Goal: Task Accomplishment & Management: Manage account settings

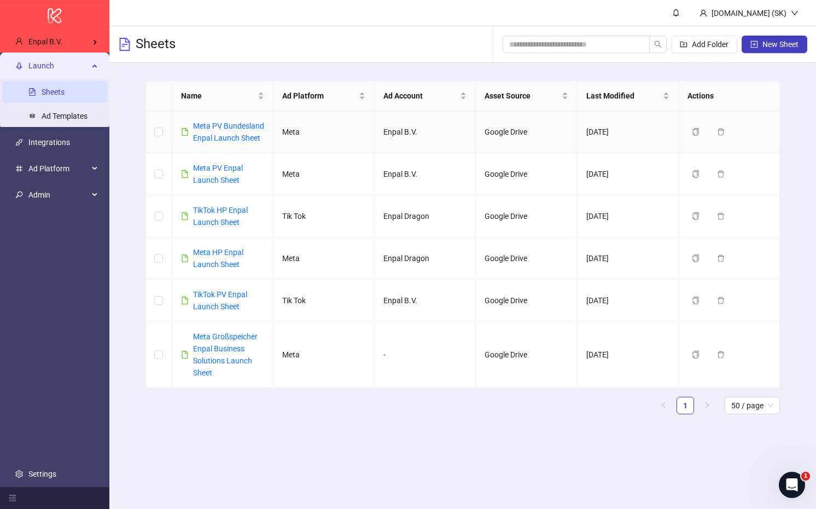
click at [449, 123] on td "Enpal B.V." at bounding box center [425, 132] width 101 height 42
click at [231, 206] on link "TikTok HP Enpal Launch Sheet" at bounding box center [220, 216] width 55 height 21
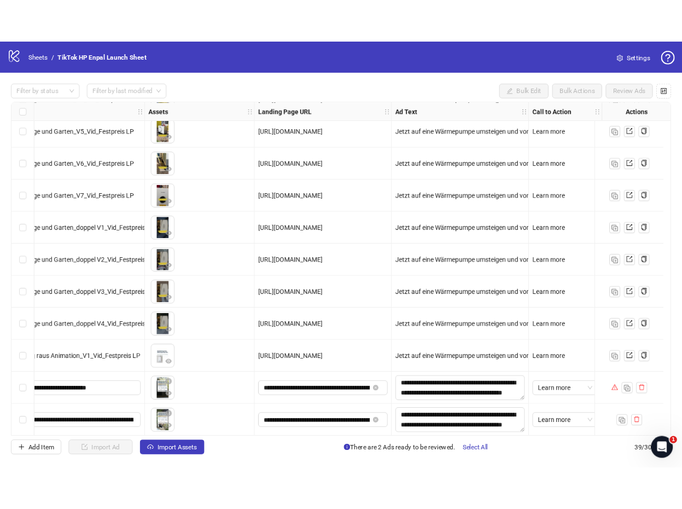
scroll to position [1122, 0]
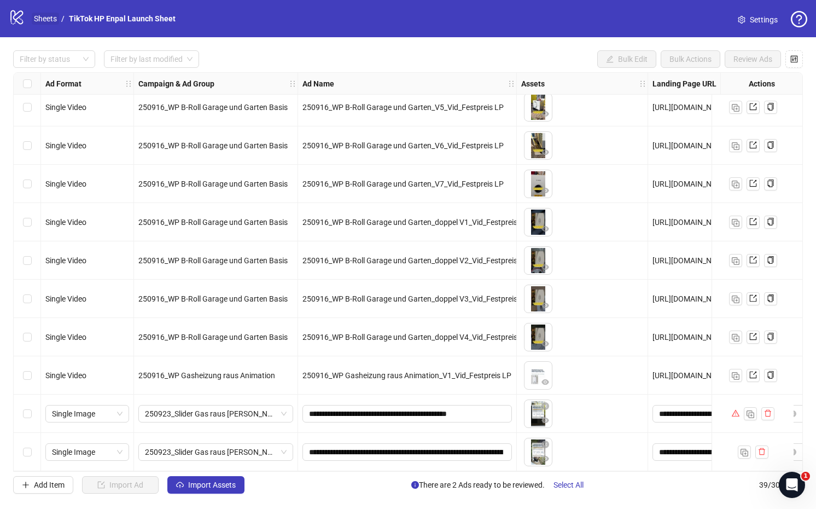
click at [43, 21] on link "Sheets" at bounding box center [45, 19] width 27 height 12
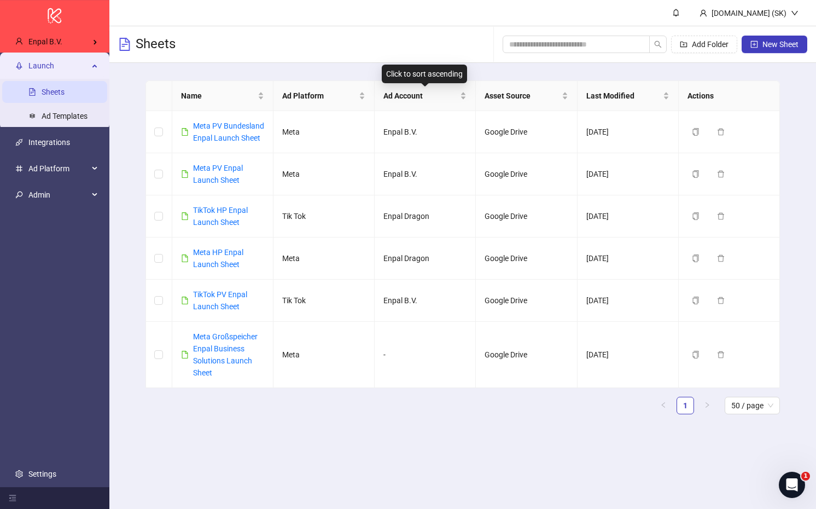
click at [315, 61] on div "Sheets Add Folder New Sheet" at bounding box center [462, 44] width 707 height 37
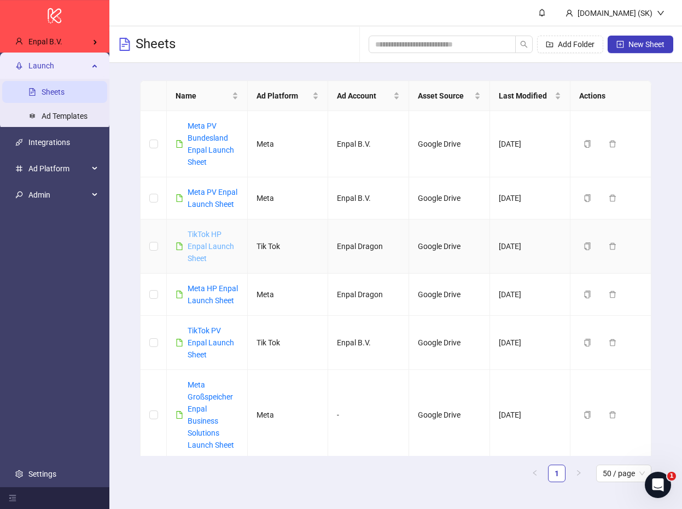
click at [211, 245] on link "TikTok HP Enpal Launch Sheet" at bounding box center [211, 246] width 47 height 33
click at [195, 333] on link "TikTok PV Enpal Launch Sheet" at bounding box center [211, 342] width 47 height 33
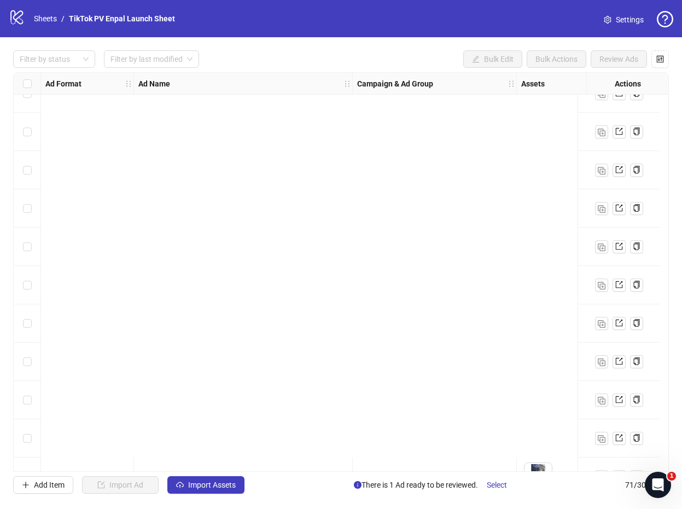
scroll to position [2348, 0]
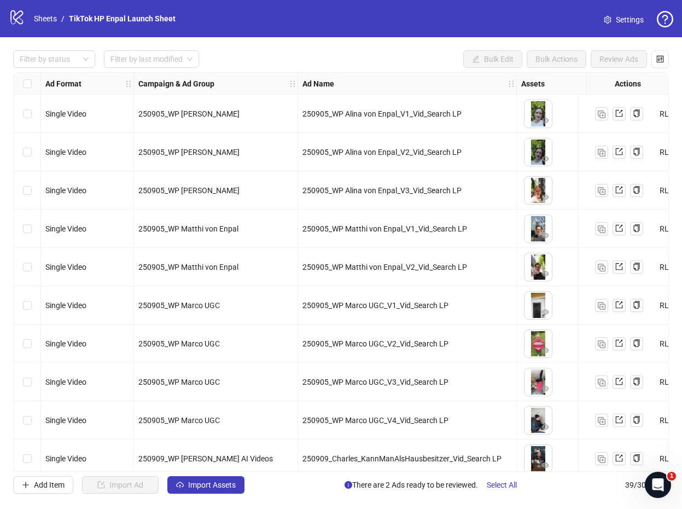
scroll to position [1122, 0]
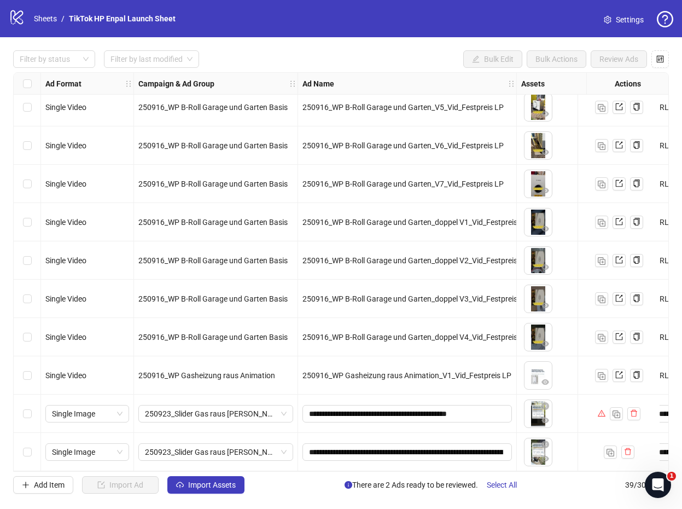
click at [45, 26] on div "logo/logo-mobile Sheets / TikTok HP Enpal Launch Sheet" at bounding box center [94, 19] width 171 height 20
click at [45, 21] on link "Sheets" at bounding box center [45, 19] width 27 height 12
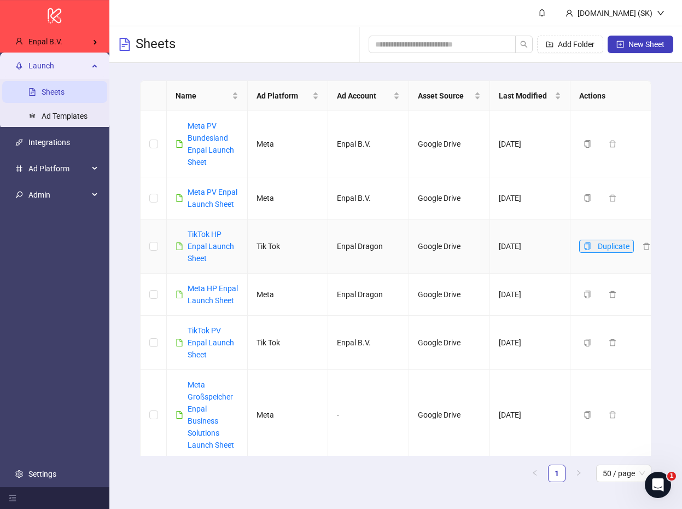
click at [590, 246] on icon "copy" at bounding box center [588, 246] width 8 height 8
click at [588, 246] on icon "copy" at bounding box center [588, 246] width 8 height 8
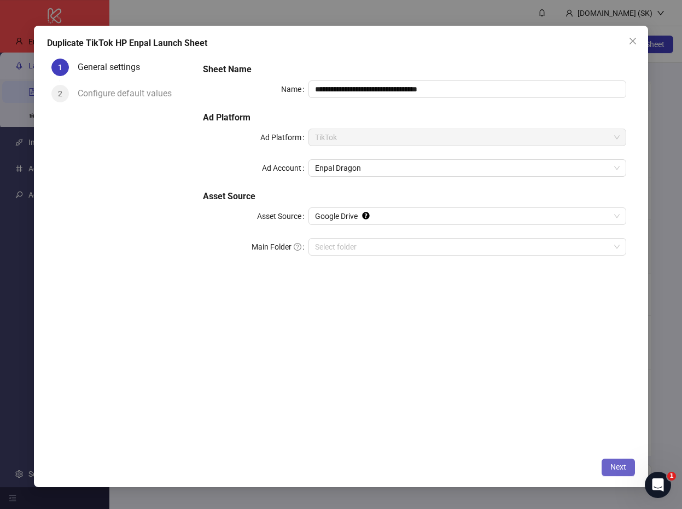
click at [612, 464] on span "Next" at bounding box center [619, 466] width 16 height 9
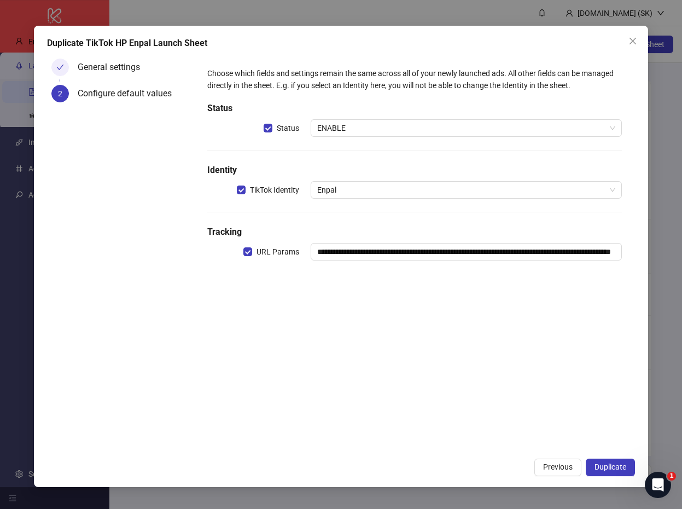
click at [612, 464] on span "Duplicate" at bounding box center [611, 466] width 32 height 9
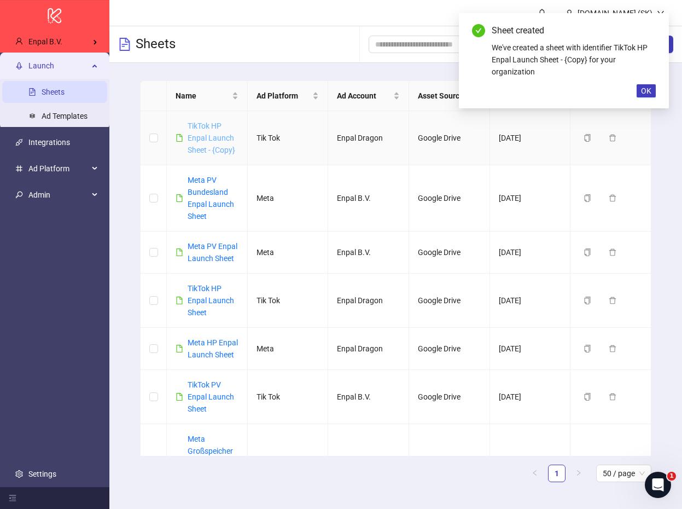
click at [212, 139] on link "TikTok HP Enpal Launch Sheet - {Copy}" at bounding box center [212, 137] width 48 height 33
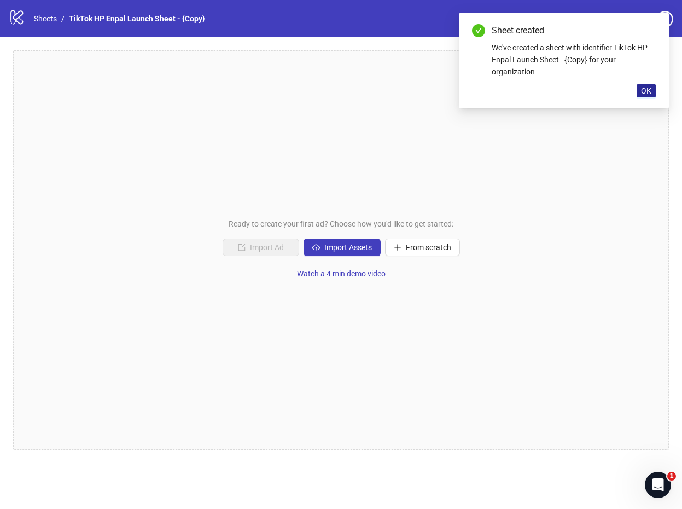
click at [650, 93] on span "OK" at bounding box center [646, 90] width 10 height 9
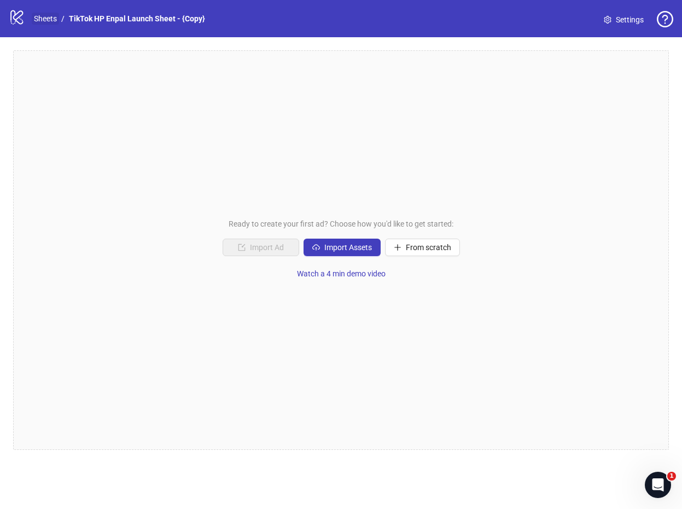
click at [56, 20] on link "Sheets" at bounding box center [45, 19] width 27 height 12
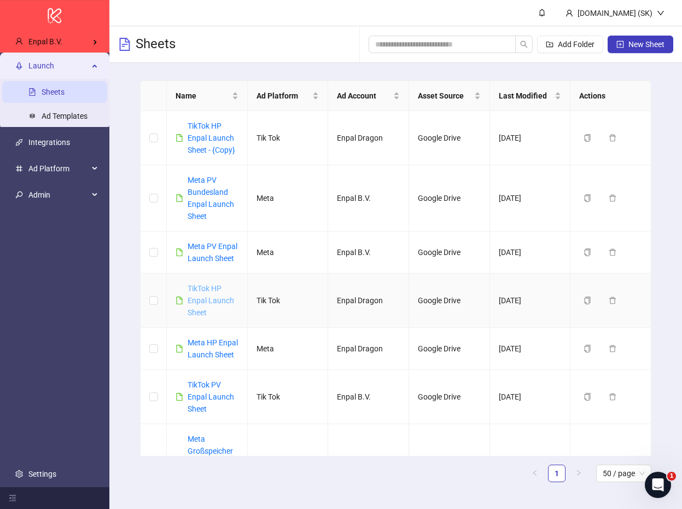
click at [217, 300] on link "TikTok HP Enpal Launch Sheet" at bounding box center [211, 300] width 47 height 33
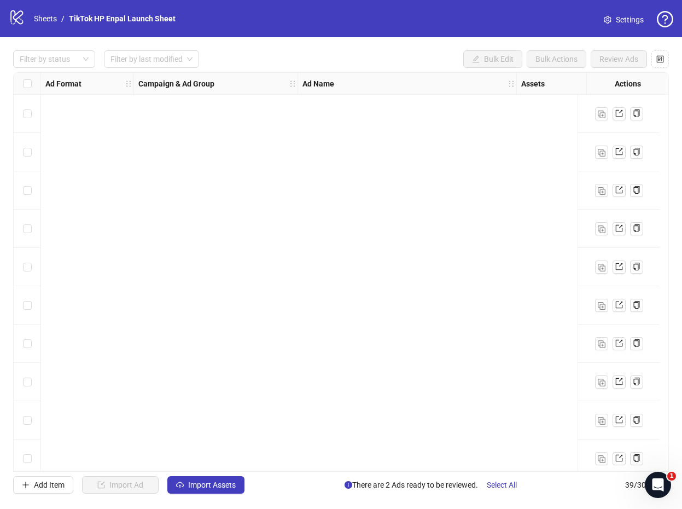
scroll to position [1122, 0]
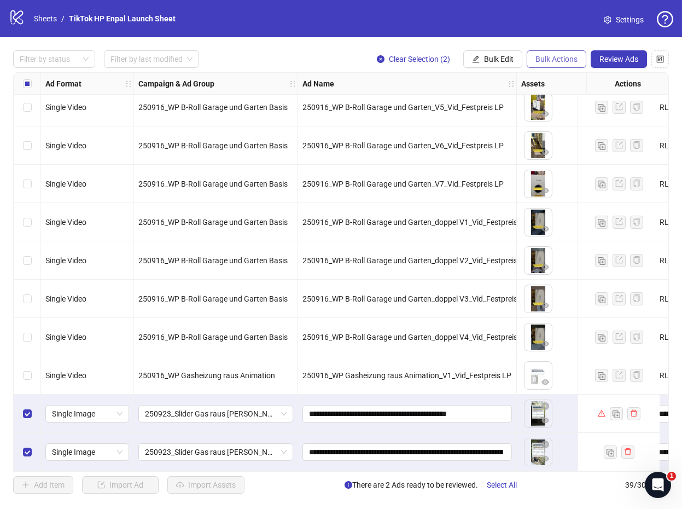
click at [547, 61] on span "Bulk Actions" at bounding box center [557, 59] width 42 height 9
click at [566, 135] on span "Copy to another sheet" at bounding box center [572, 134] width 75 height 12
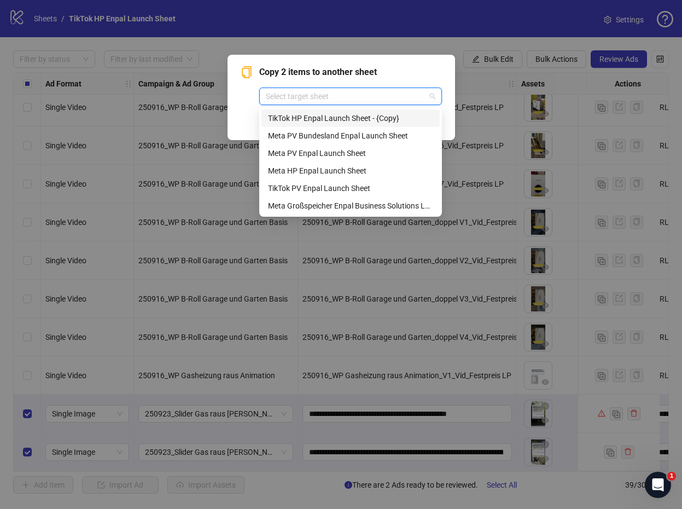
click at [338, 103] on input "search" at bounding box center [346, 96] width 160 height 16
click at [339, 112] on div "TikTok HP Enpal Launch Sheet - {Copy}" at bounding box center [351, 118] width 178 height 18
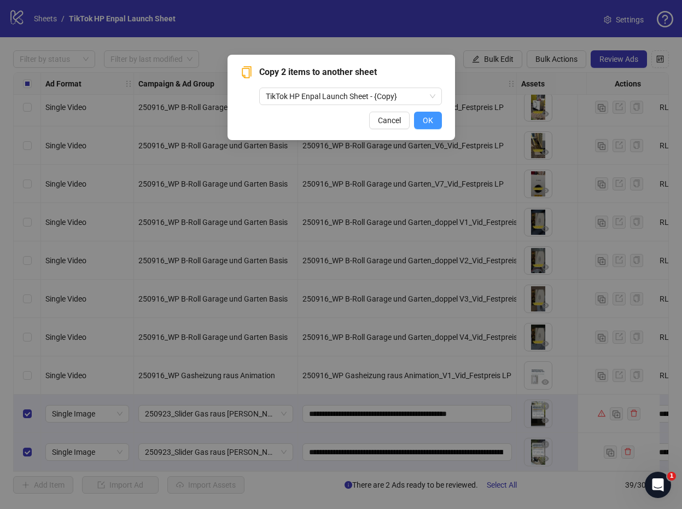
click at [428, 121] on span "OK" at bounding box center [428, 120] width 10 height 9
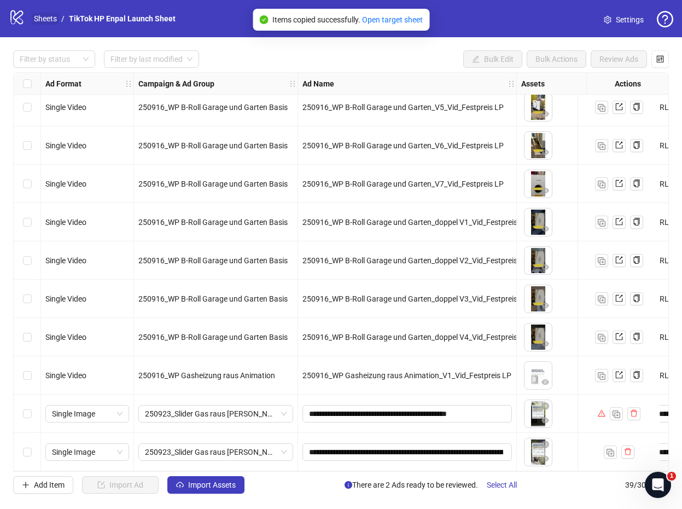
click at [58, 21] on link "Sheets" at bounding box center [45, 19] width 27 height 12
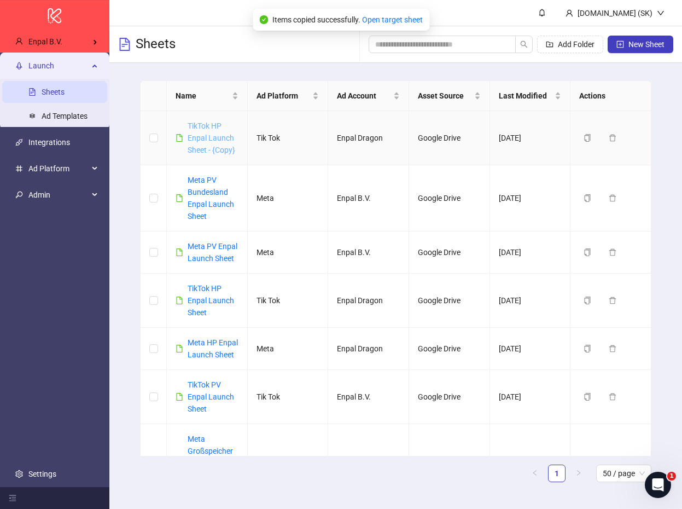
click at [212, 130] on link "TikTok HP Enpal Launch Sheet - {Copy}" at bounding box center [212, 137] width 48 height 33
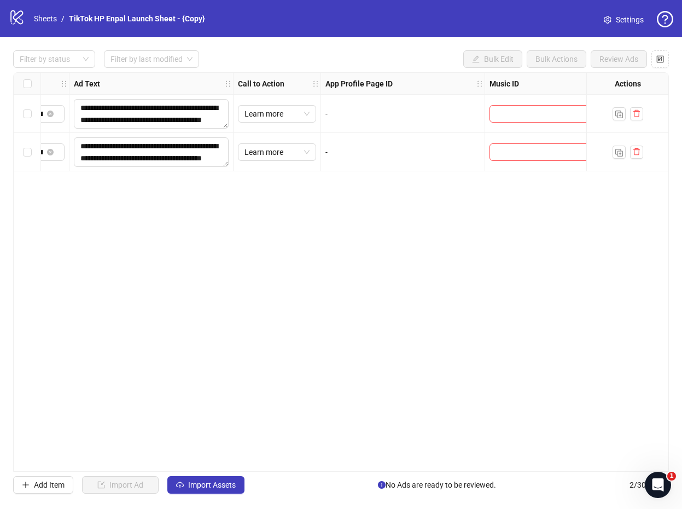
scroll to position [0, 806]
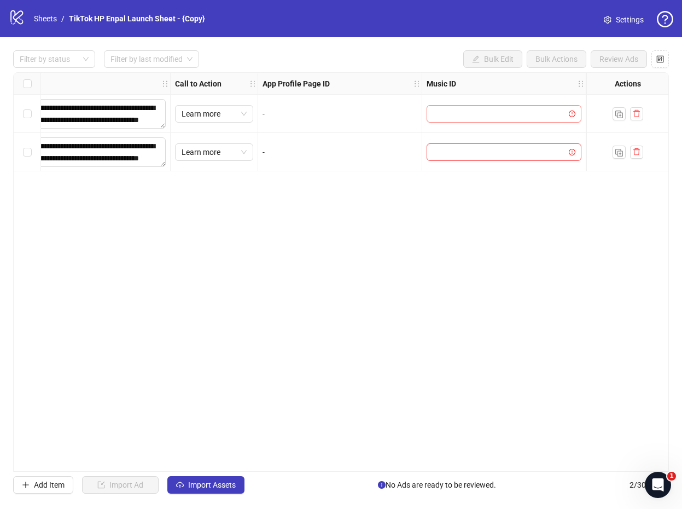
click at [457, 115] on input "search" at bounding box center [499, 114] width 132 height 16
click at [310, 204] on div "**********" at bounding box center [341, 271] width 656 height 399
click at [40, 19] on link "Sheets" at bounding box center [45, 19] width 27 height 12
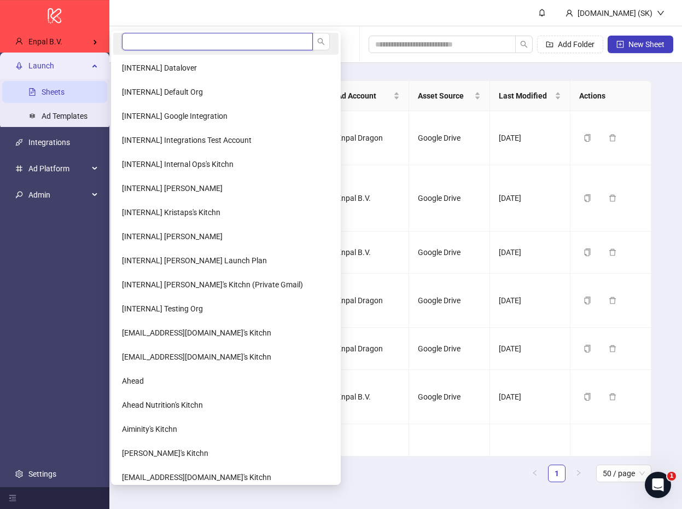
click at [146, 40] on input "search" at bounding box center [217, 42] width 191 height 18
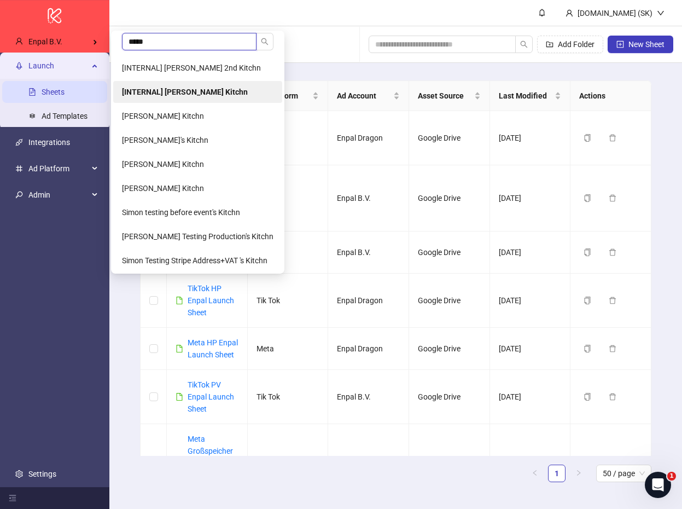
type input "*****"
click at [164, 92] on b "[INTERNAL] Simon's Kitchn" at bounding box center [185, 92] width 126 height 9
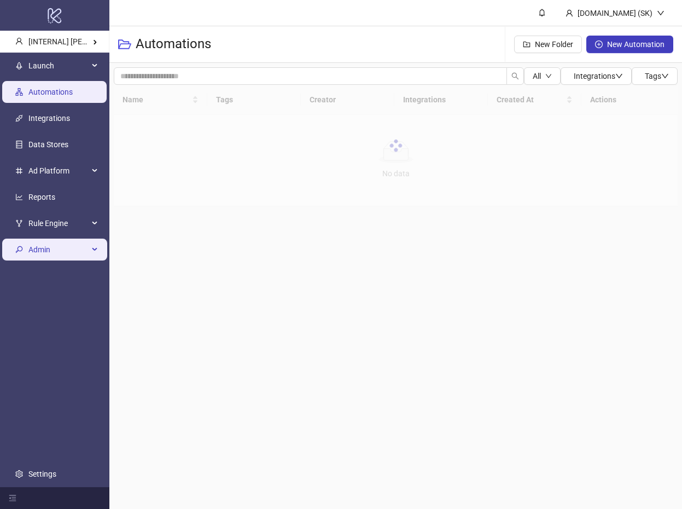
click at [82, 241] on span "Admin" at bounding box center [58, 250] width 60 height 22
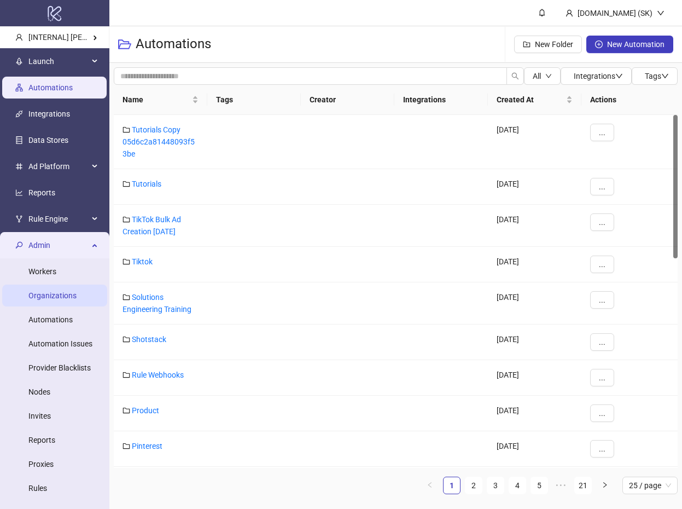
click at [74, 293] on link "Organizations" at bounding box center [52, 295] width 48 height 9
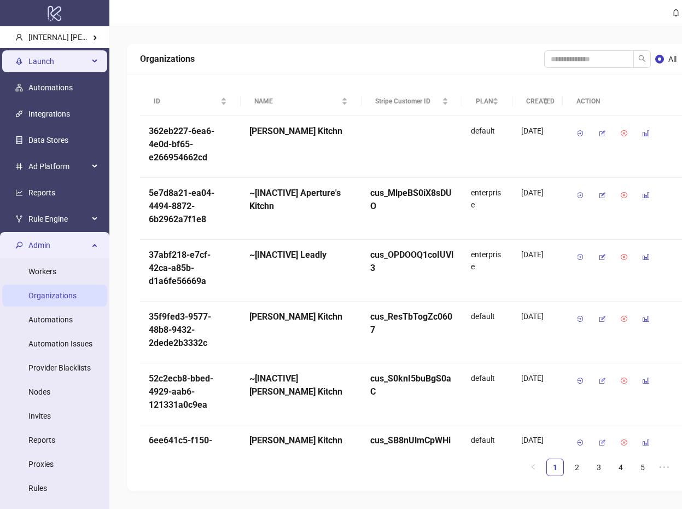
click at [56, 62] on span "Launch" at bounding box center [58, 61] width 60 height 22
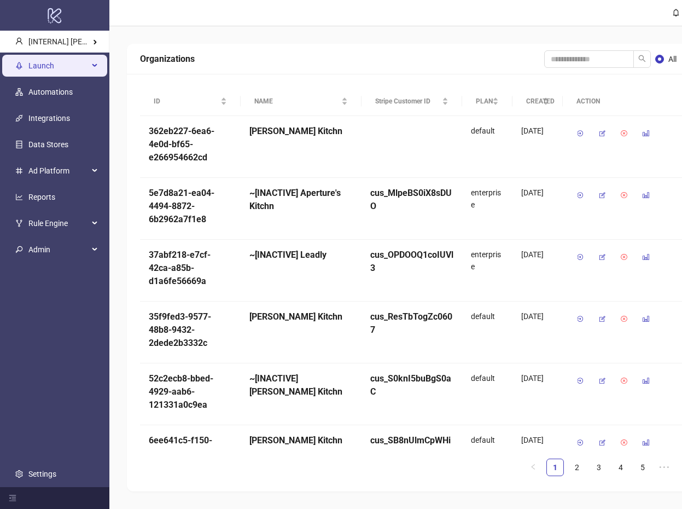
click at [68, 65] on span "Launch" at bounding box center [58, 66] width 60 height 22
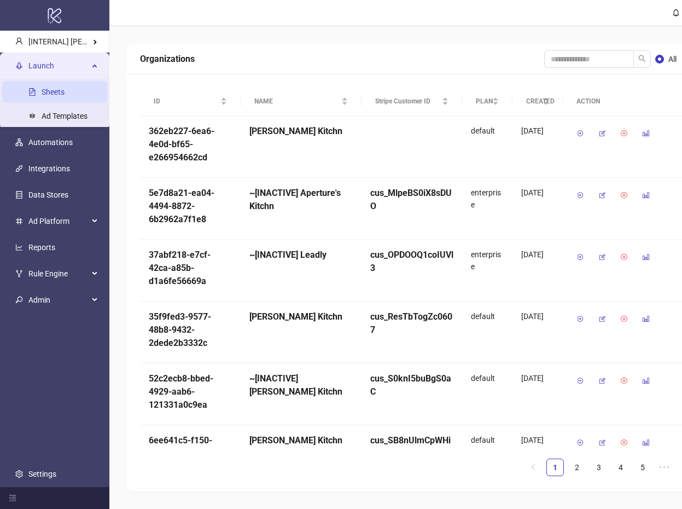
click at [63, 96] on link "Sheets" at bounding box center [53, 92] width 23 height 9
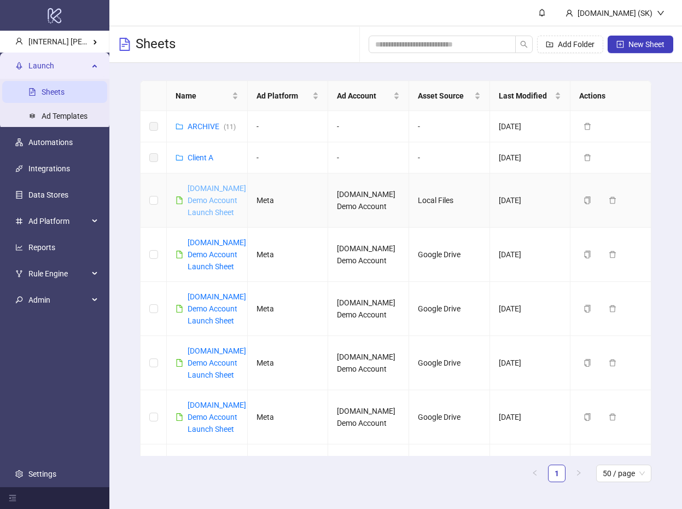
click at [210, 203] on link "Kitchn.io Demo Account Launch Sheet" at bounding box center [217, 200] width 59 height 33
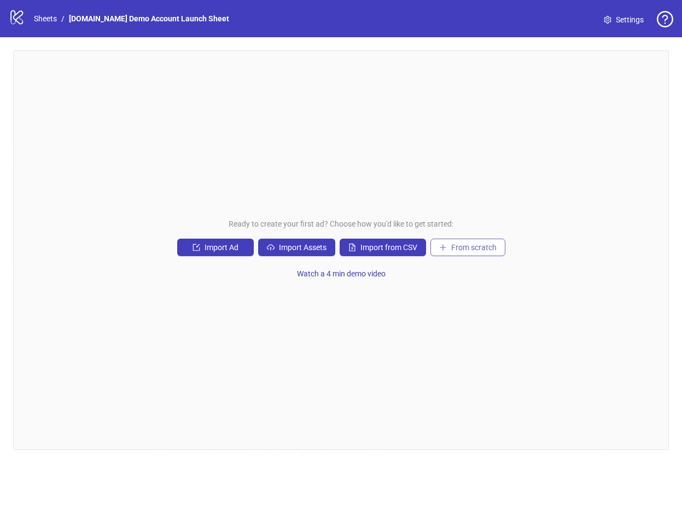
click at [483, 247] on span "From scratch" at bounding box center [473, 247] width 45 height 9
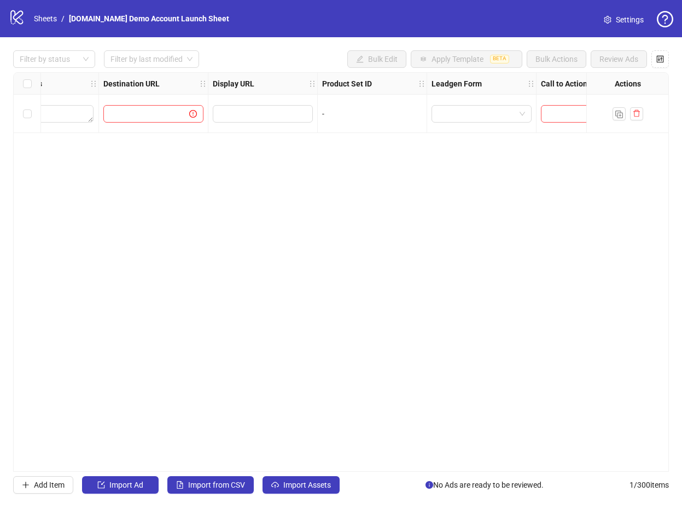
scroll to position [0, 1134]
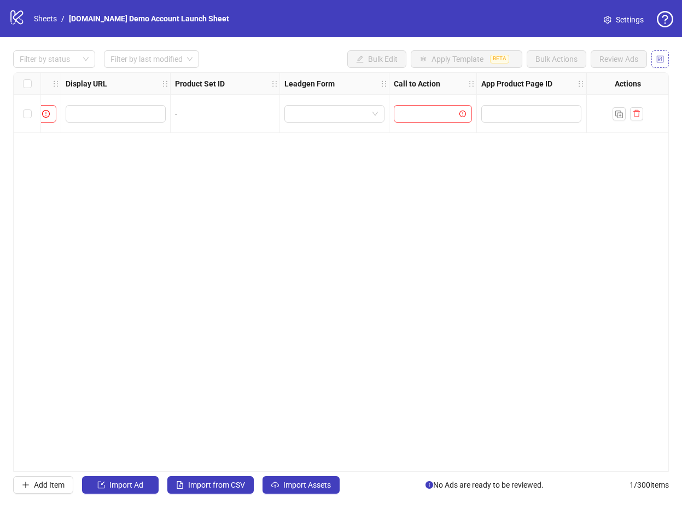
click at [661, 57] on icon "control" at bounding box center [661, 59] width 8 height 8
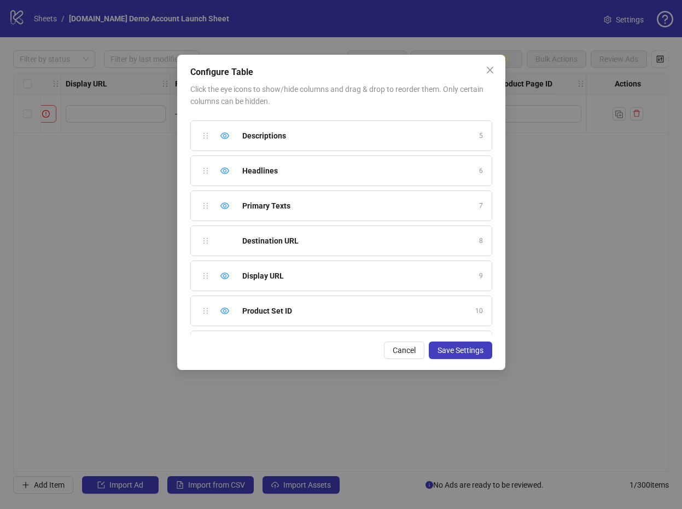
scroll to position [341, 0]
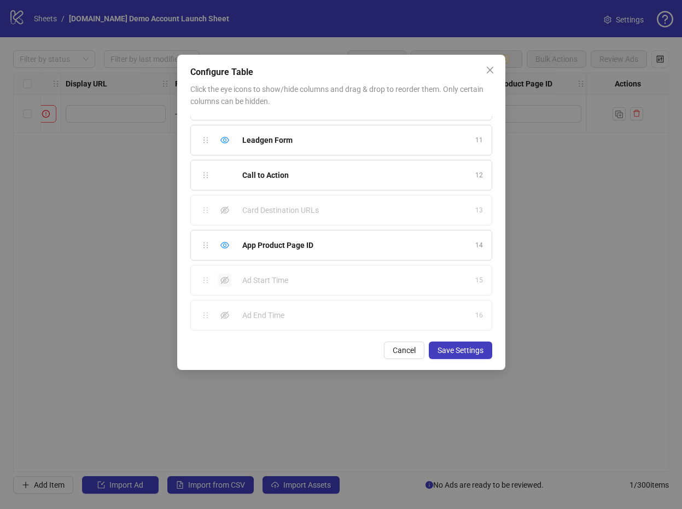
click at [223, 283] on icon "eye-invisible" at bounding box center [225, 280] width 9 height 8
click at [223, 315] on icon "eye-invisible" at bounding box center [225, 315] width 9 height 8
click at [225, 202] on div "Card Destination URLs 13" at bounding box center [341, 210] width 302 height 31
click at [225, 210] on icon "eye-invisible" at bounding box center [225, 210] width 9 height 8
click at [451, 348] on span "Save Settings" at bounding box center [461, 350] width 46 height 9
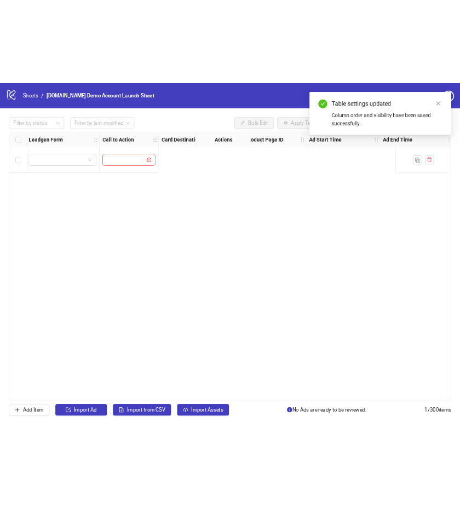
scroll to position [0, 1463]
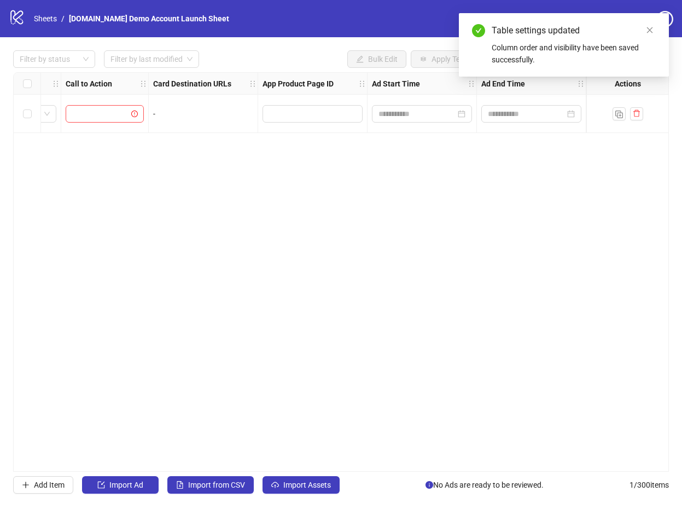
click at [643, 32] on div "Table settings updated" at bounding box center [574, 30] width 164 height 13
click at [653, 28] on icon "close" at bounding box center [650, 30] width 8 height 8
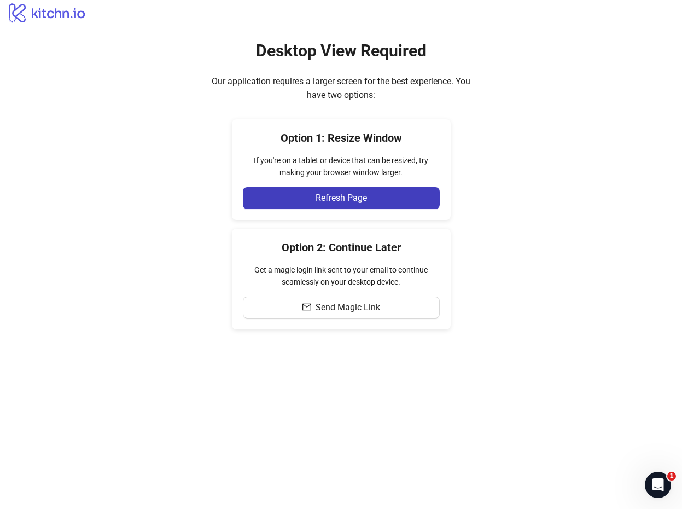
click at [459, 165] on div "Desktop View Required Our application requires a larger screen for the best exp…" at bounding box center [341, 184] width 682 height 315
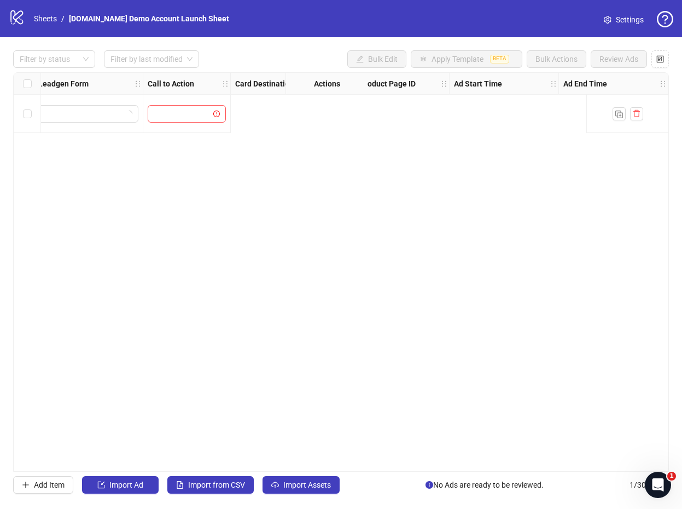
scroll to position [0, 1463]
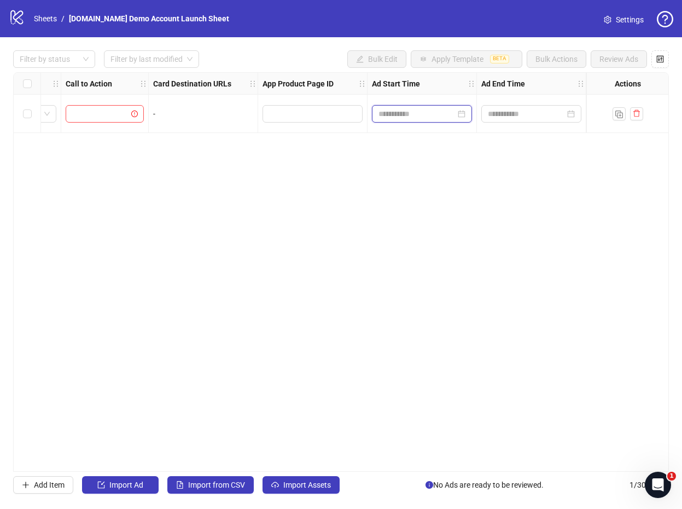
click at [420, 108] on input at bounding box center [417, 114] width 77 height 12
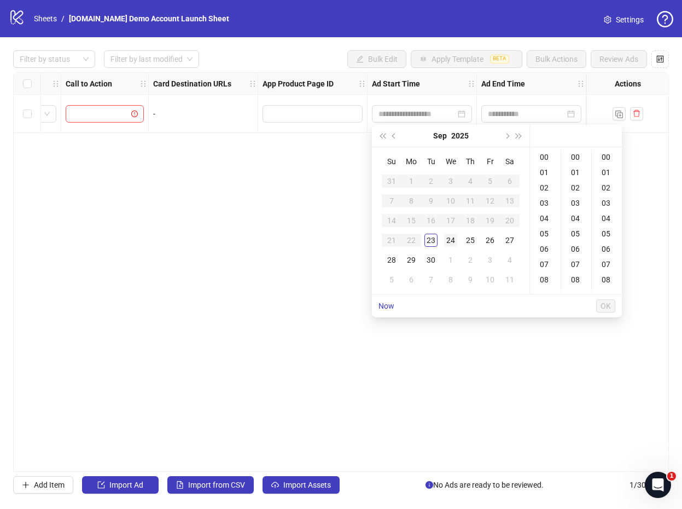
click at [449, 236] on div "24" at bounding box center [450, 240] width 13 height 13
type input "**********"
click at [459, 302] on span "OK" at bounding box center [606, 306] width 10 height 9
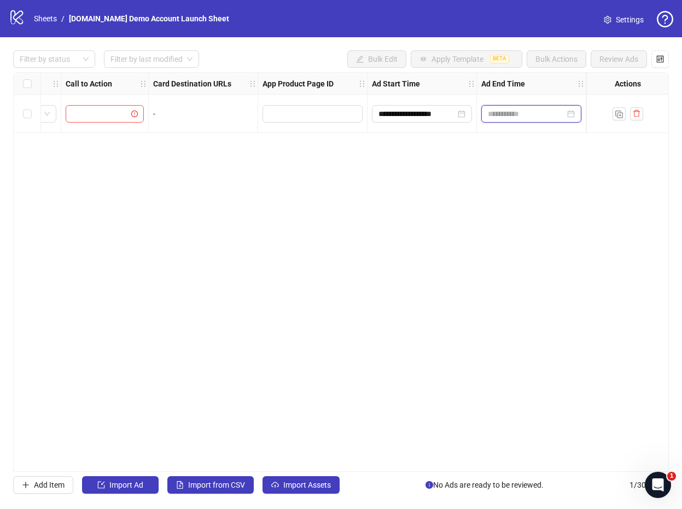
click at [459, 114] on input at bounding box center [526, 114] width 77 height 12
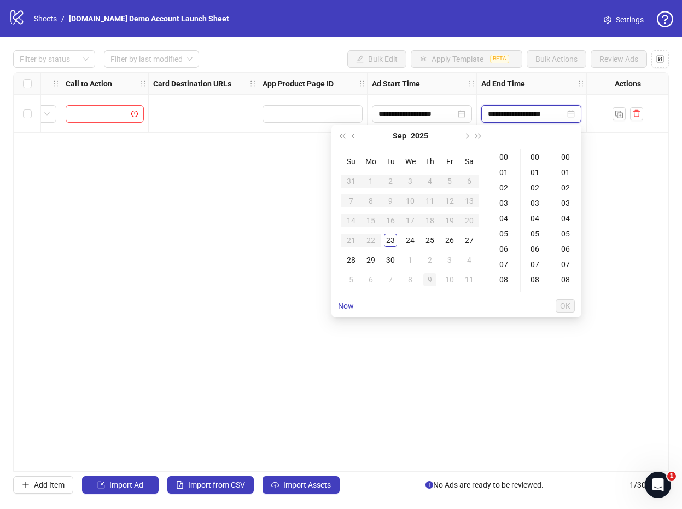
type input "**********"
click at [347, 306] on link "Now" at bounding box center [346, 306] width 16 height 9
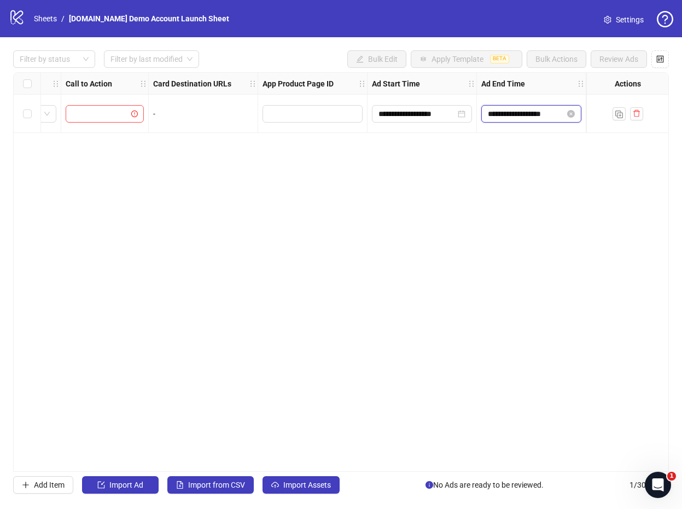
click at [459, 115] on input "**********" at bounding box center [526, 114] width 77 height 12
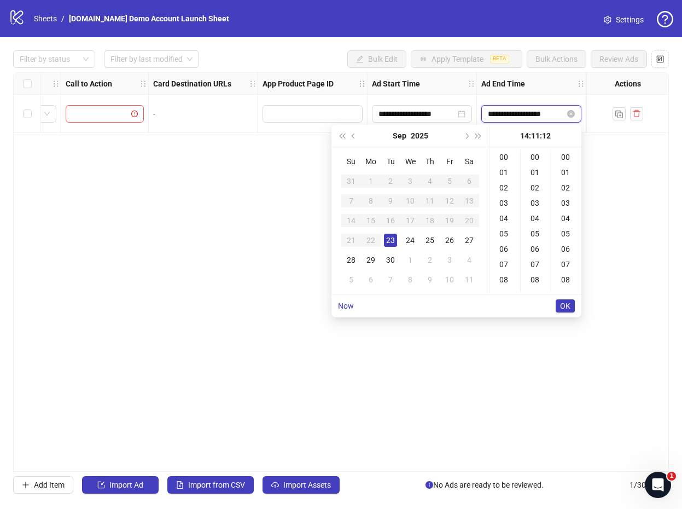
scroll to position [184, 0]
type input "**********"
click at [459, 306] on span "OK" at bounding box center [565, 306] width 10 height 9
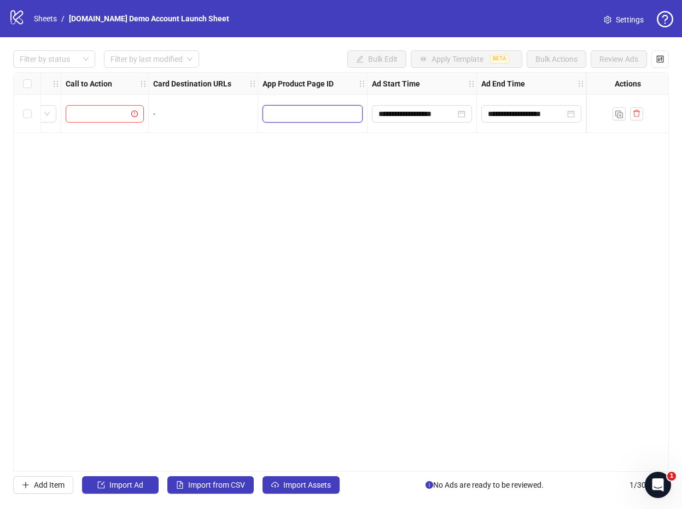
click at [325, 118] on input "text" at bounding box center [305, 114] width 72 height 12
type input "***"
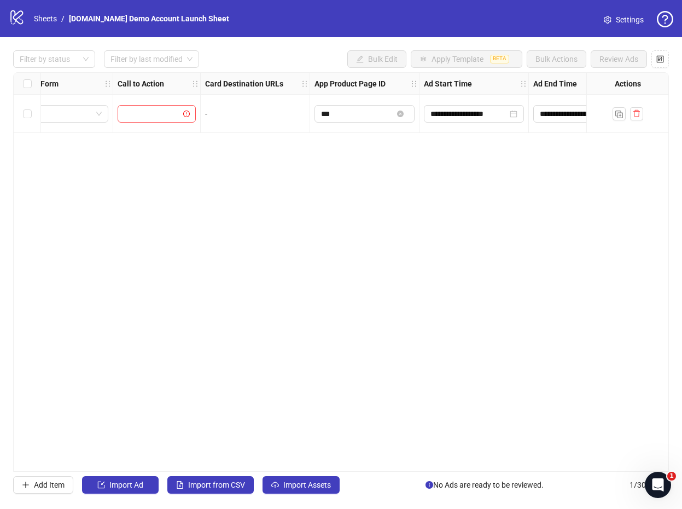
click at [263, 120] on div "-" at bounding box center [255, 114] width 109 height 38
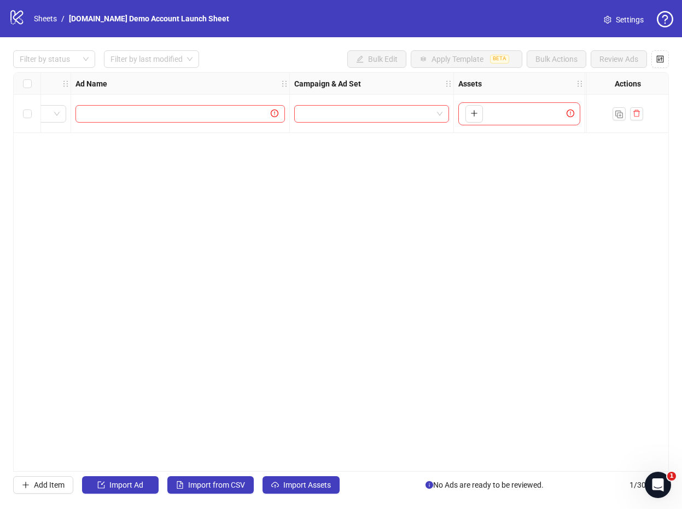
scroll to position [0, 0]
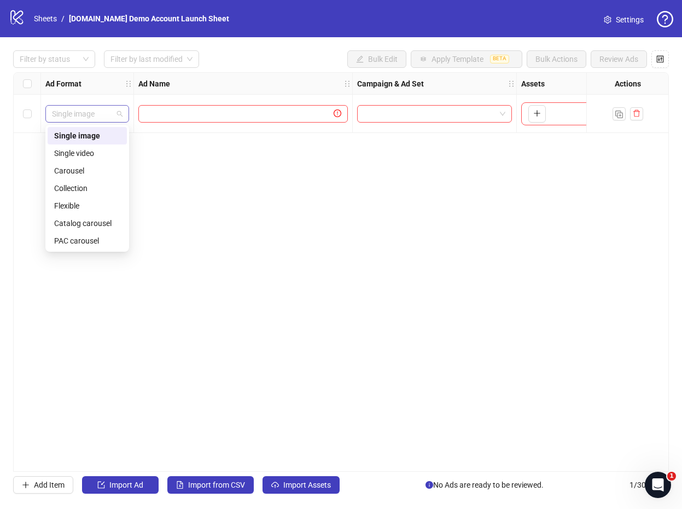
click at [98, 112] on span "Single image" at bounding box center [87, 114] width 71 height 16
click at [89, 236] on div "PAC carousel" at bounding box center [87, 241] width 66 height 12
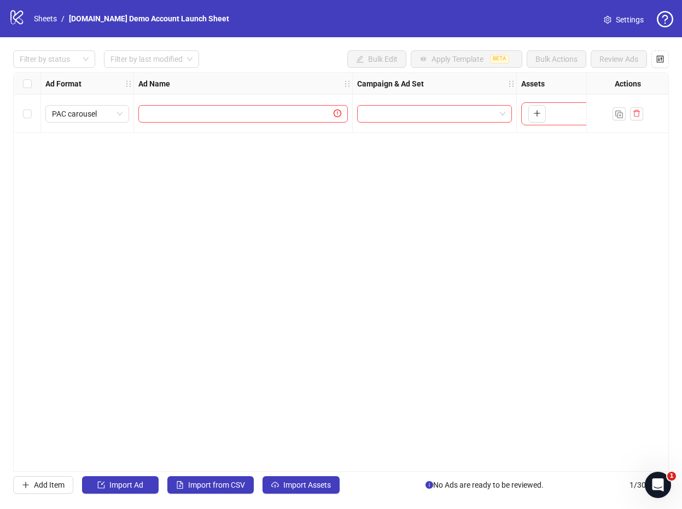
click at [67, 126] on div "PAC carousel" at bounding box center [87, 114] width 93 height 38
click at [88, 106] on span "PAC carousel" at bounding box center [87, 114] width 71 height 16
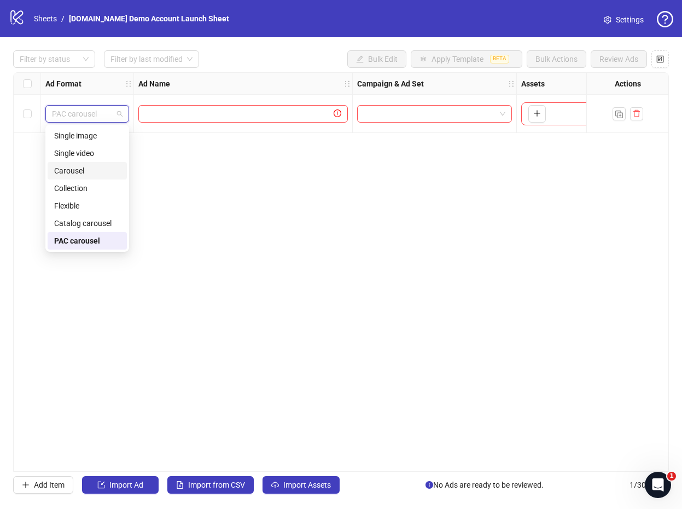
click at [89, 171] on div "Carousel" at bounding box center [87, 171] width 66 height 12
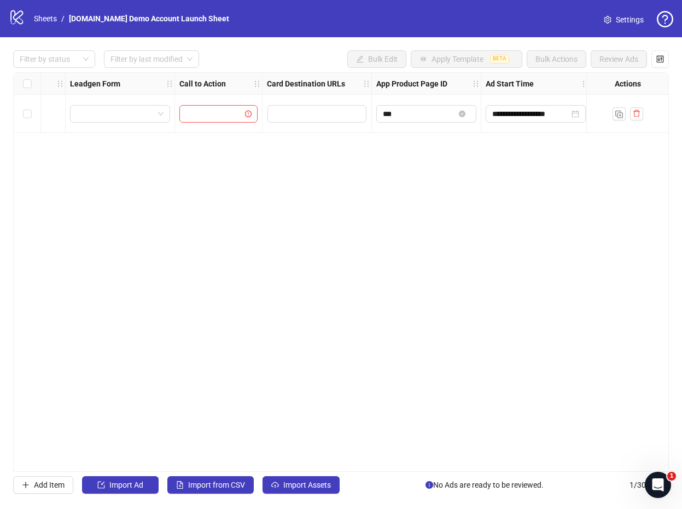
scroll to position [0, 1343]
click at [304, 121] on input "Edit values" at bounding box center [322, 114] width 99 height 18
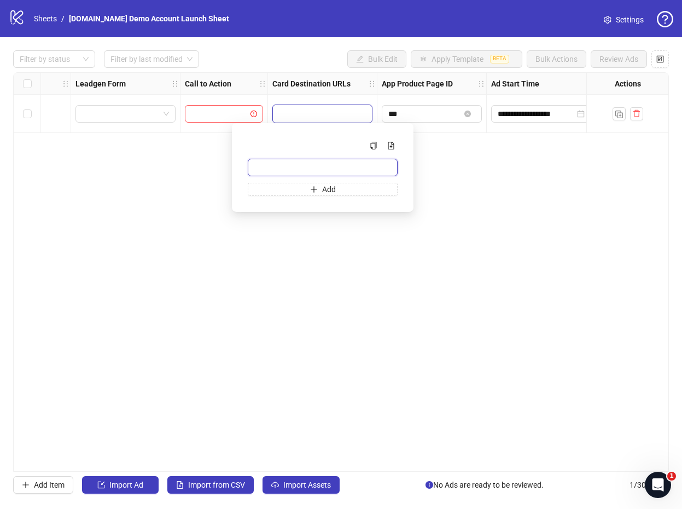
click at [318, 165] on input "Multi-input container - paste or copy values" at bounding box center [323, 168] width 150 height 18
type input "**********"
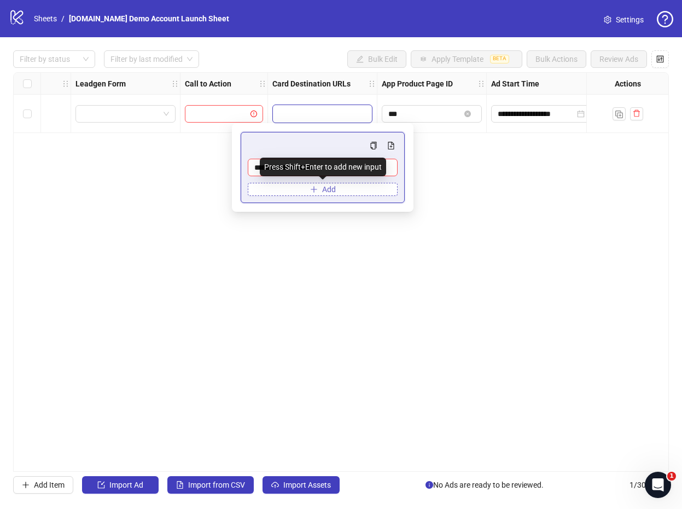
click at [344, 184] on button "Add" at bounding box center [323, 189] width 150 height 13
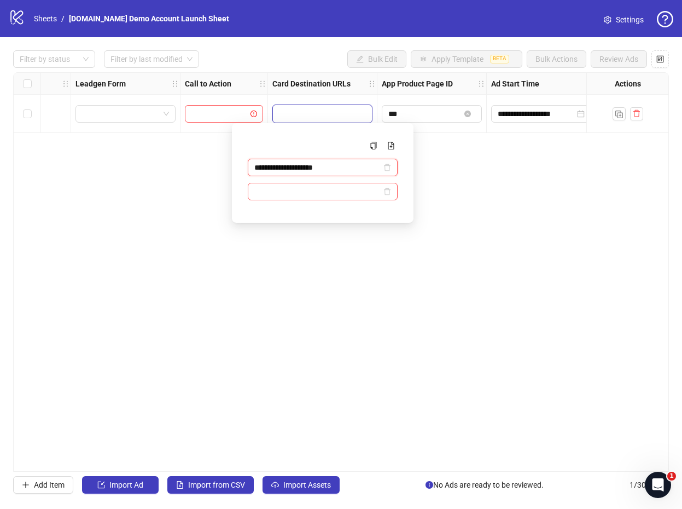
click at [353, 166] on input "**********" at bounding box center [317, 167] width 127 height 12
click at [339, 190] on input "Multi-input container - paste or copy values" at bounding box center [317, 192] width 127 height 12
paste input "**********"
type input "**********"
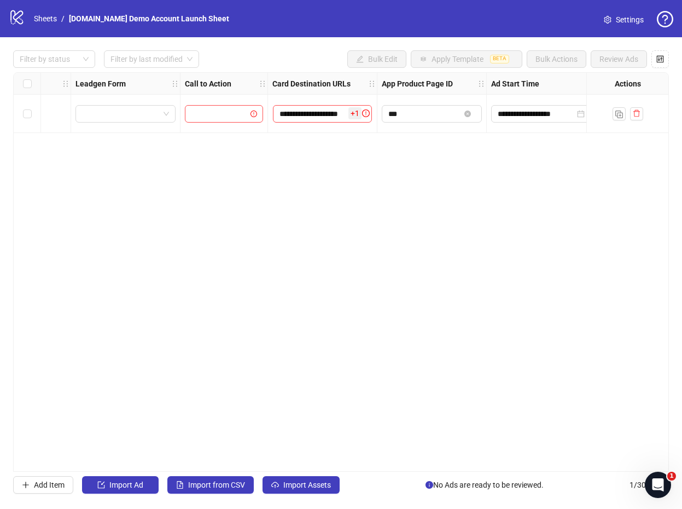
click at [435, 165] on div "**********" at bounding box center [341, 271] width 656 height 399
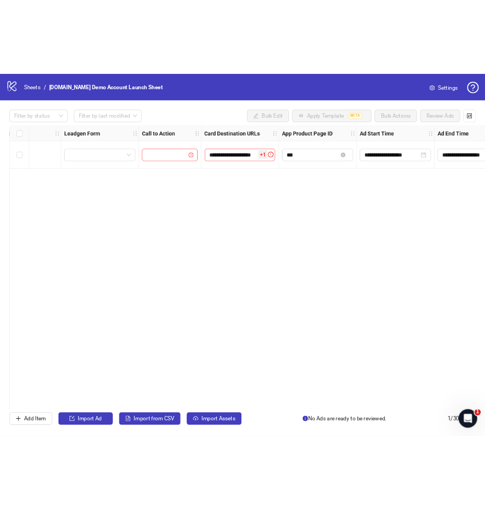
scroll to position [0, 1329]
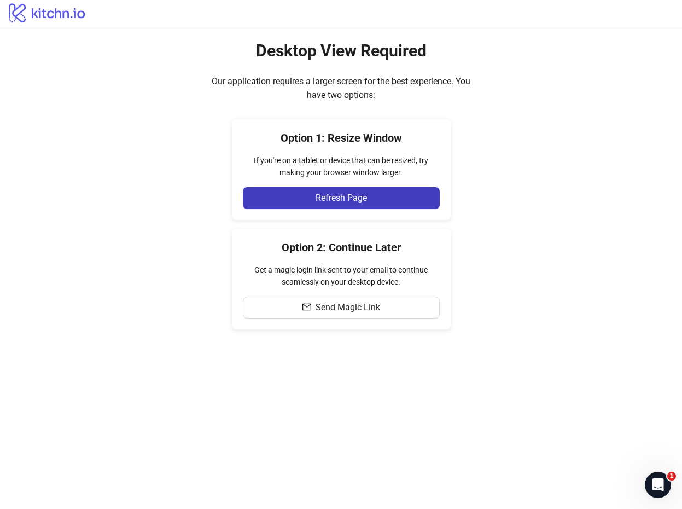
click at [484, 181] on div "Desktop View Required Our application requires a larger screen for the best exp…" at bounding box center [341, 184] width 682 height 315
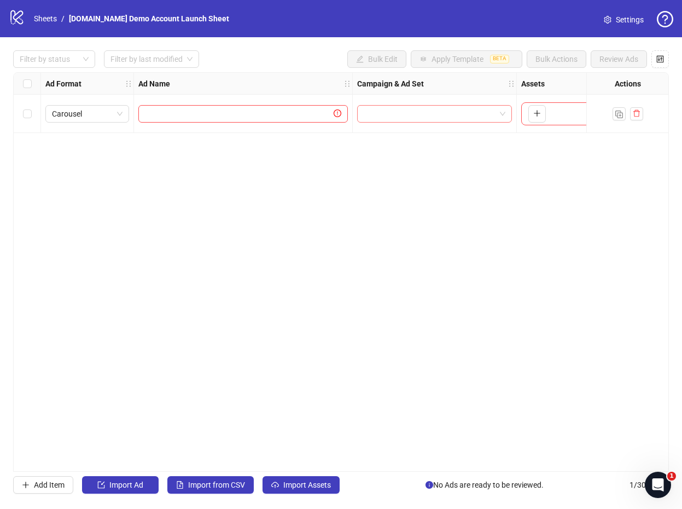
click at [427, 114] on input "search" at bounding box center [430, 114] width 132 height 16
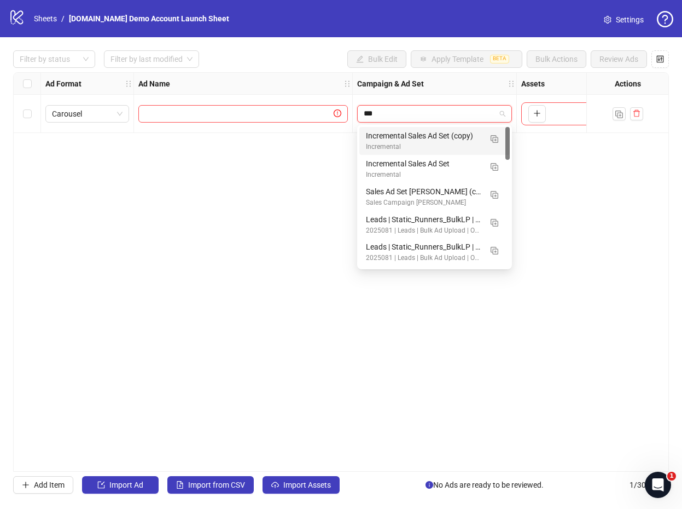
type input "****"
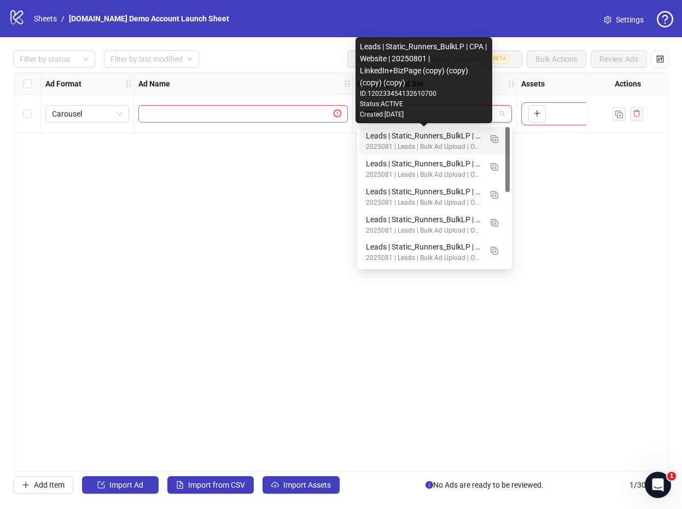
click at [445, 136] on div "Leads | Static_Runners_BulkLP | CPA | Website | 20250801 | LinkedIn+BizPage (co…" at bounding box center [423, 136] width 115 height 12
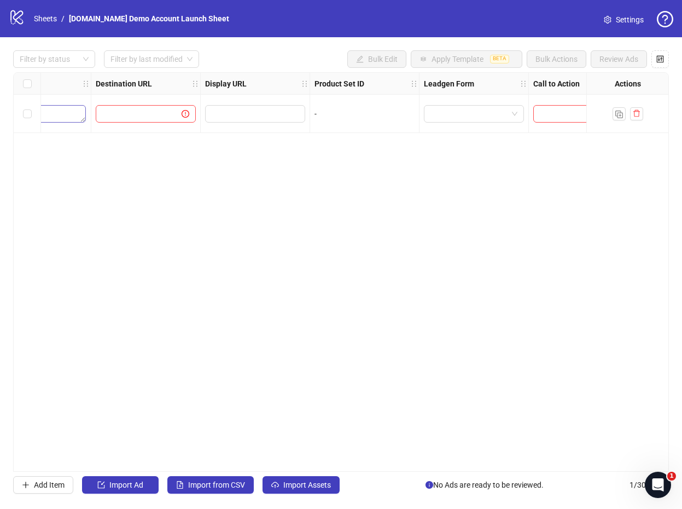
scroll to position [0, 1036]
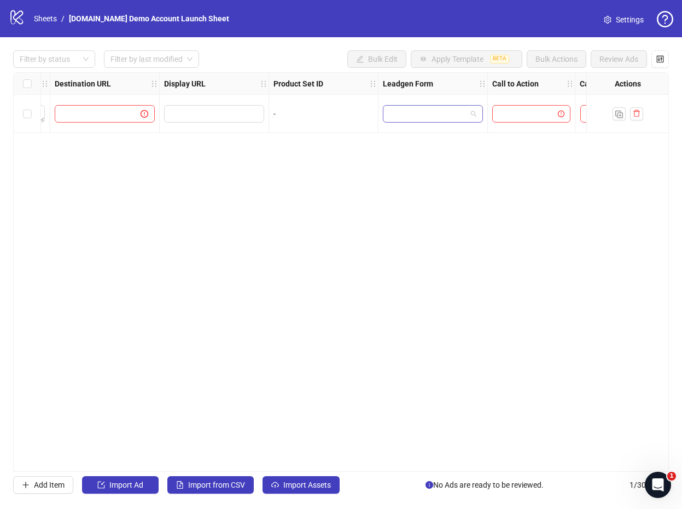
click at [451, 107] on input "search" at bounding box center [428, 114] width 77 height 16
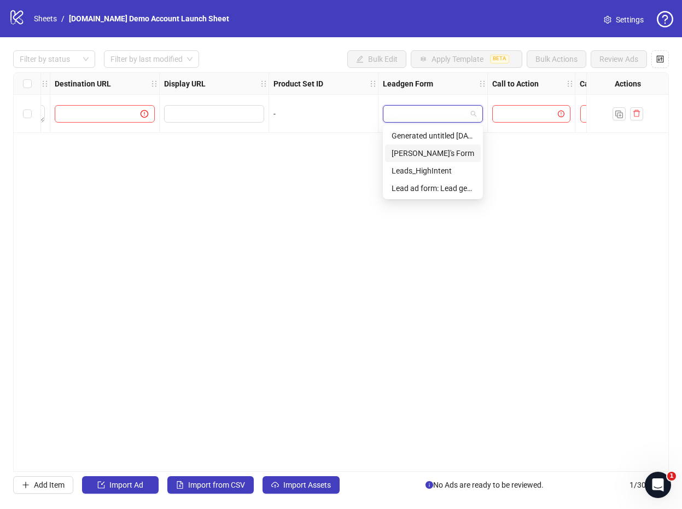
click at [442, 155] on div "Omar's Form" at bounding box center [433, 153] width 83 height 12
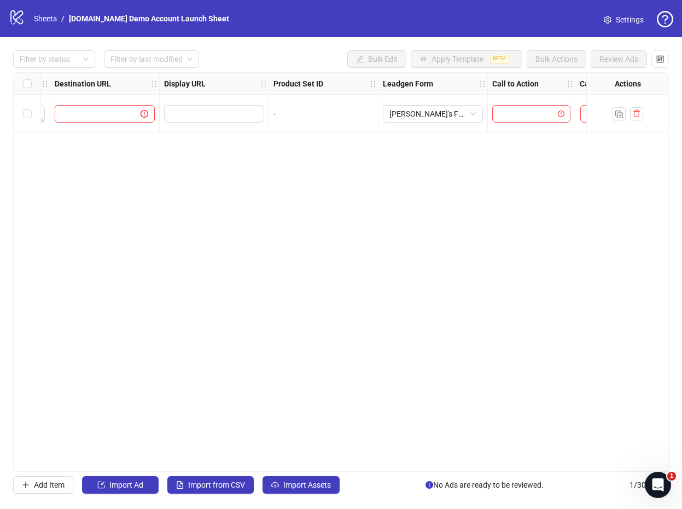
click at [457, 162] on div "**********" at bounding box center [341, 271] width 656 height 399
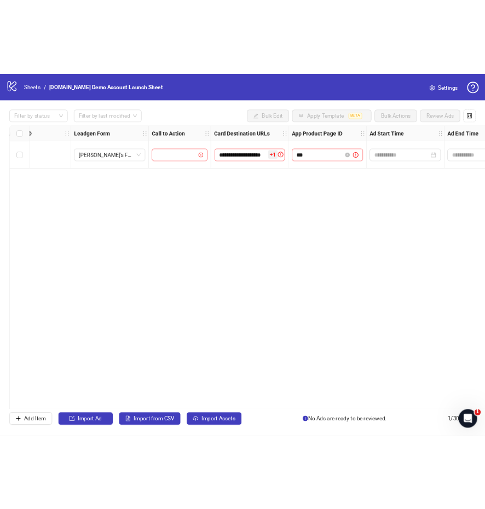
scroll to position [0, 1329]
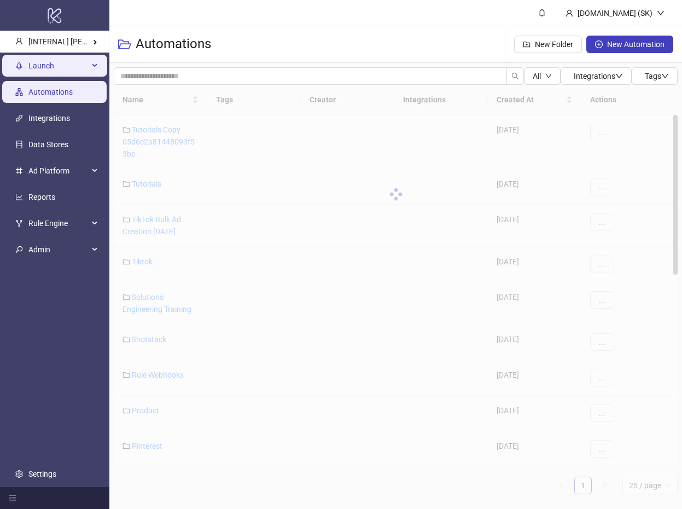
click at [92, 62] on div "Launch" at bounding box center [54, 66] width 105 height 22
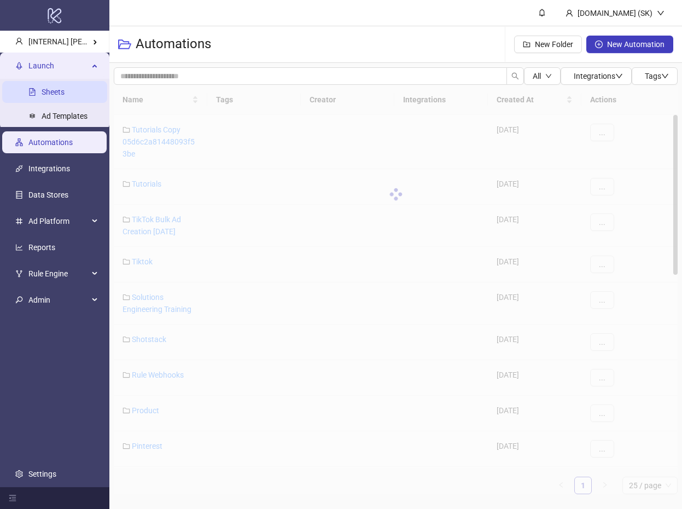
click at [65, 96] on link "Sheets" at bounding box center [53, 92] width 23 height 9
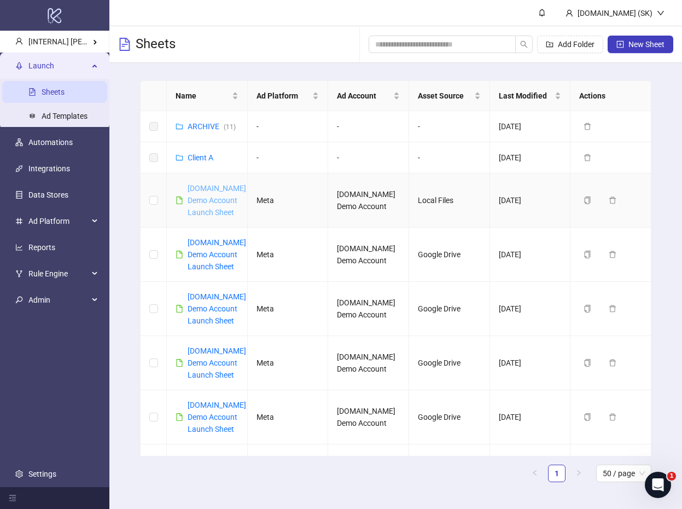
click at [221, 201] on link "[DOMAIN_NAME] Demo Account Launch Sheet" at bounding box center [217, 200] width 59 height 33
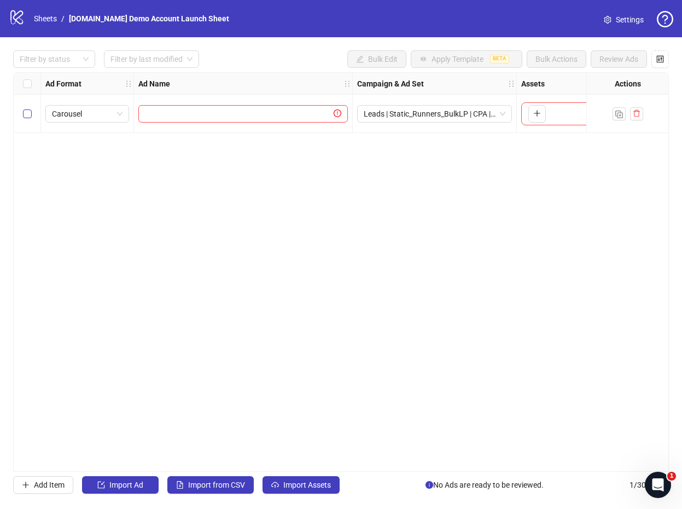
click at [27, 108] on label "Select row 1" at bounding box center [27, 114] width 9 height 12
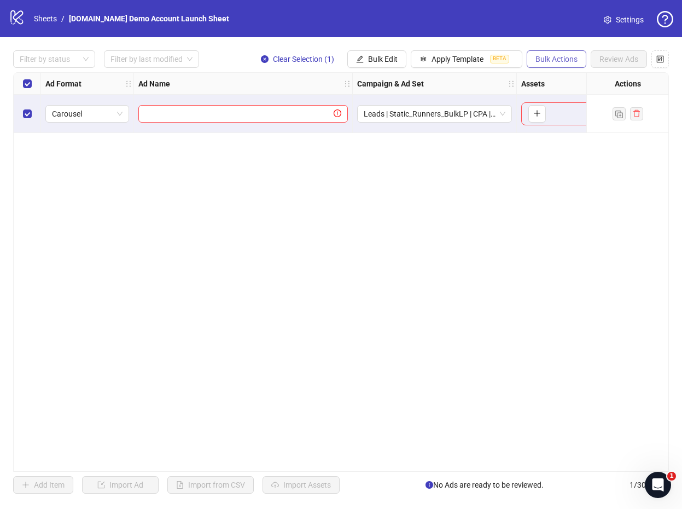
click at [564, 59] on span "Bulk Actions" at bounding box center [557, 59] width 42 height 9
click at [550, 42] on div "Filter by status Filter by last modified Clear Selection (1) Bulk Edit Apply Te…" at bounding box center [341, 272] width 682 height 470
click at [389, 211] on div "Ad Format Ad Name Campaign & Ad Set Assets Descriptions Headlines Primary Texts…" at bounding box center [341, 271] width 656 height 399
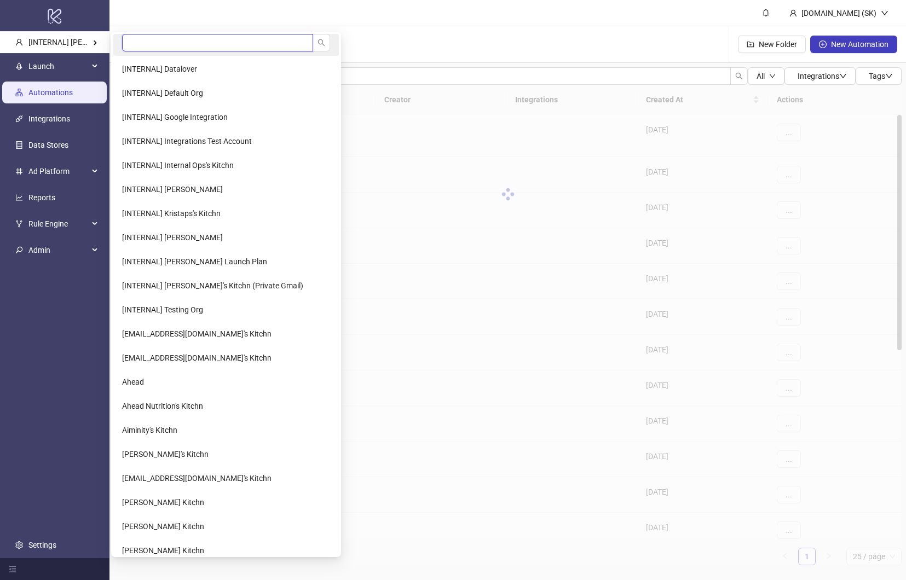
click at [131, 40] on input "search" at bounding box center [217, 43] width 191 height 18
type input "******"
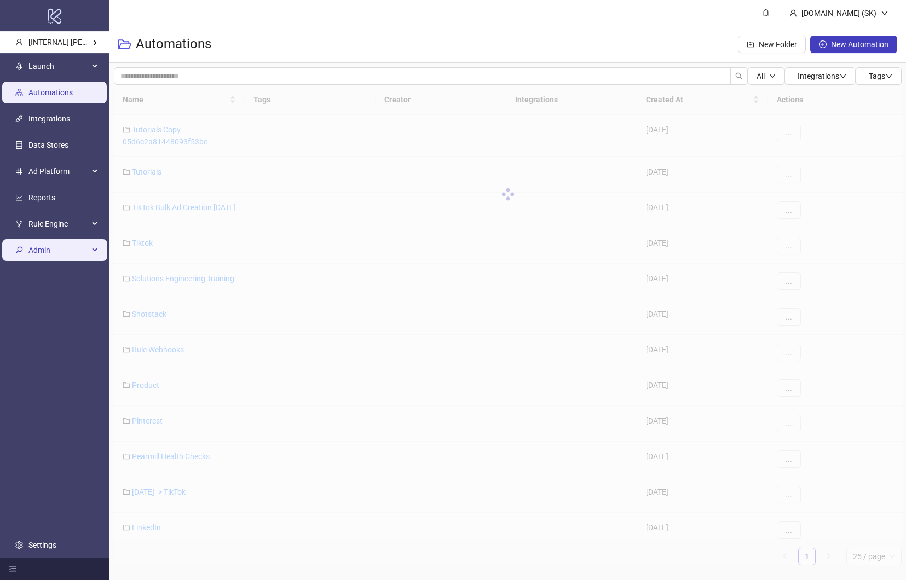
click at [38, 251] on span "Admin" at bounding box center [58, 251] width 60 height 22
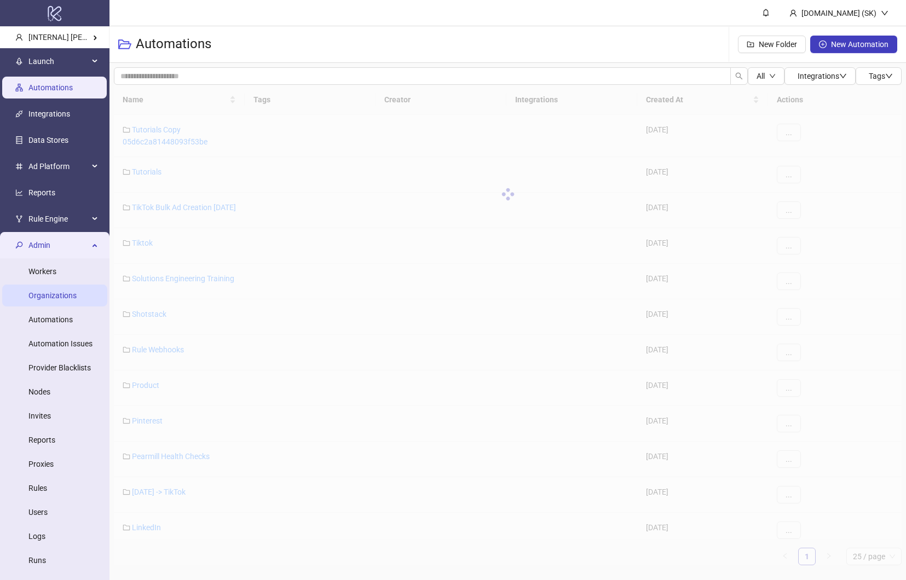
click at [73, 291] on link "Organizations" at bounding box center [52, 295] width 48 height 9
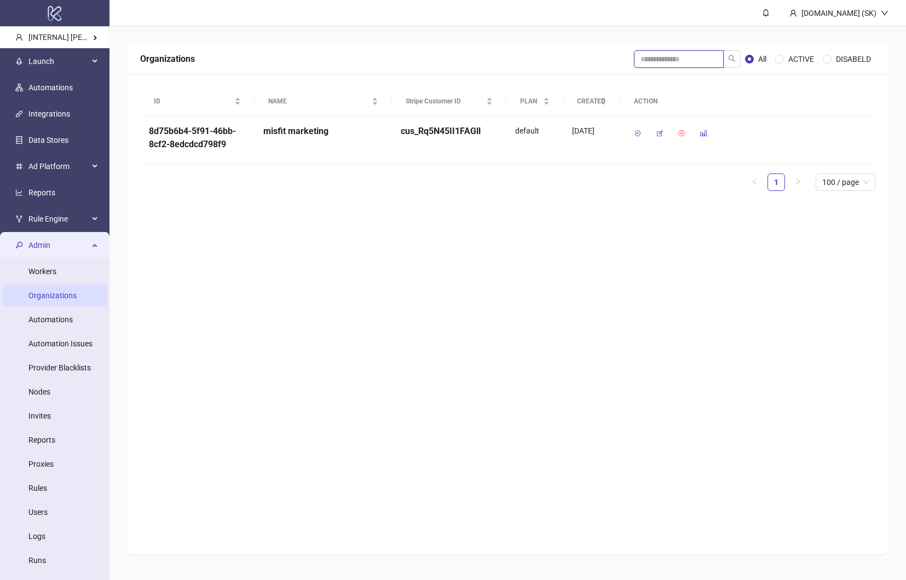
click at [673, 60] on input "search" at bounding box center [679, 59] width 90 height 18
type input "*"
click at [663, 138] on button "button" at bounding box center [660, 134] width 18 height 18
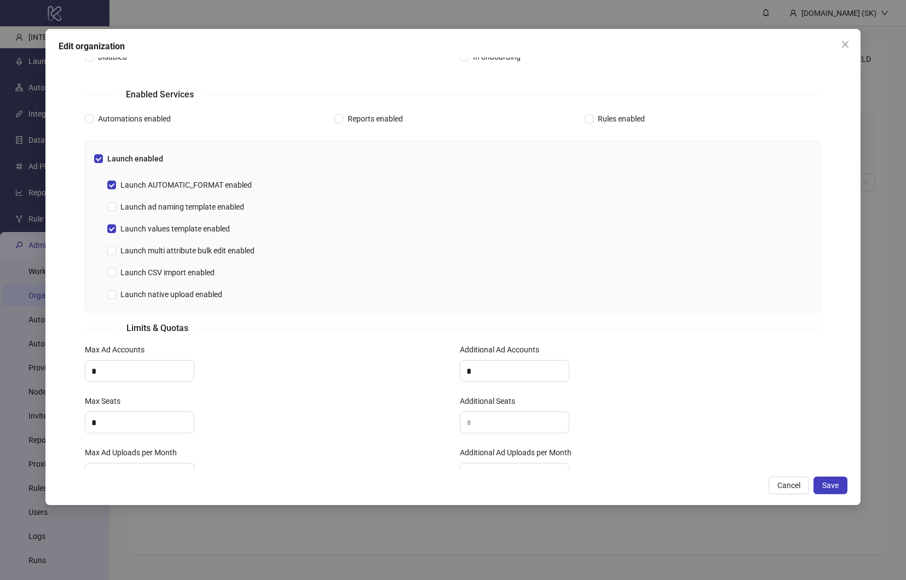
scroll to position [288, 0]
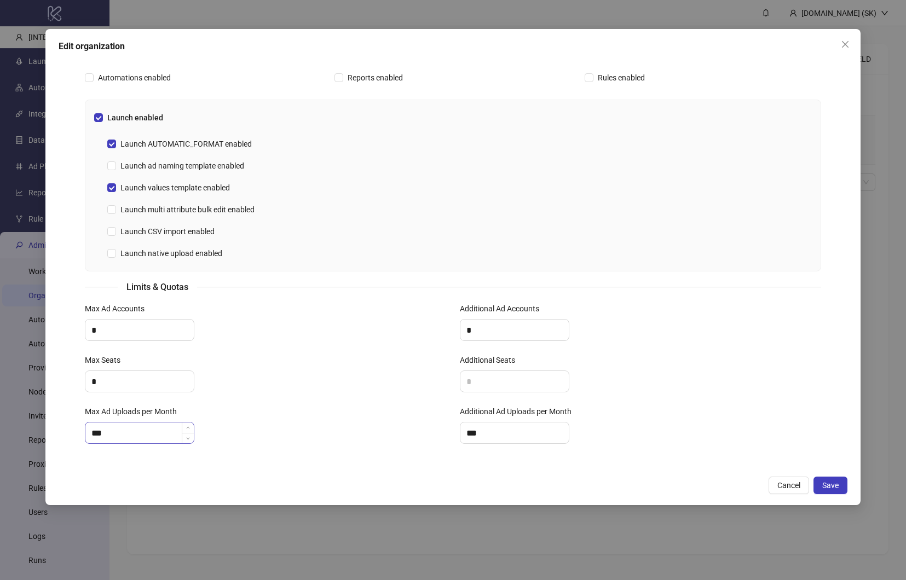
drag, startPoint x: 146, startPoint y: 443, endPoint x: 152, endPoint y: 427, distance: 17.2
click at [146, 443] on div "***" at bounding box center [139, 433] width 109 height 22
click at [169, 430] on input "***" at bounding box center [139, 432] width 108 height 21
click at [830, 489] on span "Save" at bounding box center [830, 485] width 16 height 9
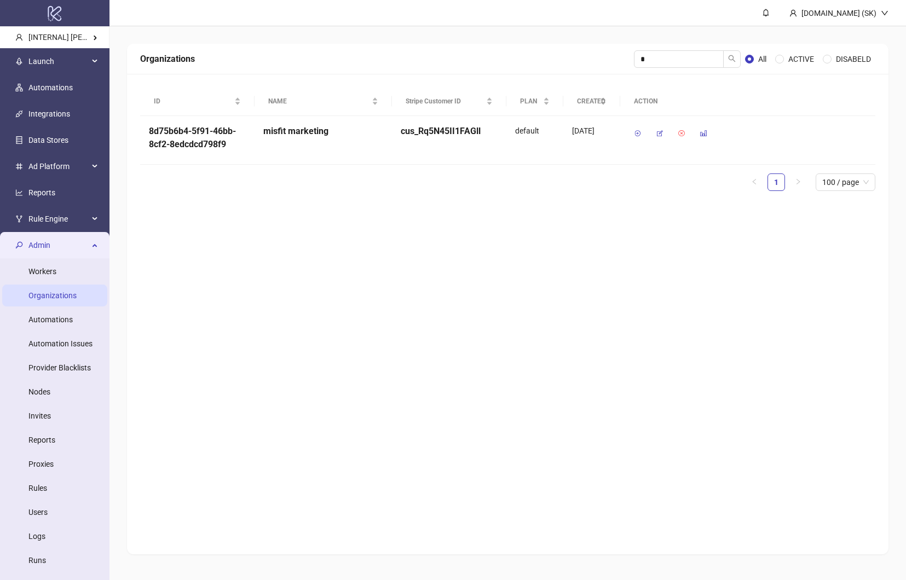
click at [320, 238] on div "Organizations * All ACTIVE DISABELD ID NAME Stripe Customer ID PLAN CREATED ACT…" at bounding box center [507, 299] width 761 height 511
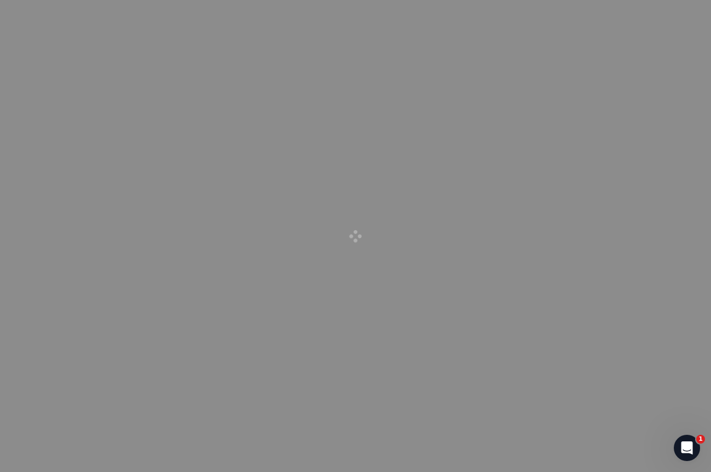
click at [296, 175] on div at bounding box center [355, 236] width 711 height 472
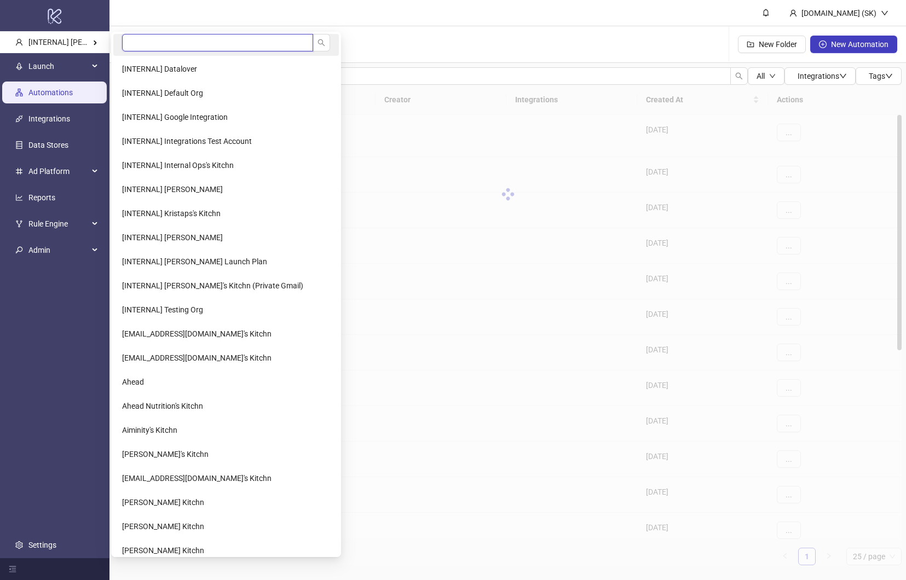
click at [172, 42] on input "search" at bounding box center [217, 43] width 191 height 18
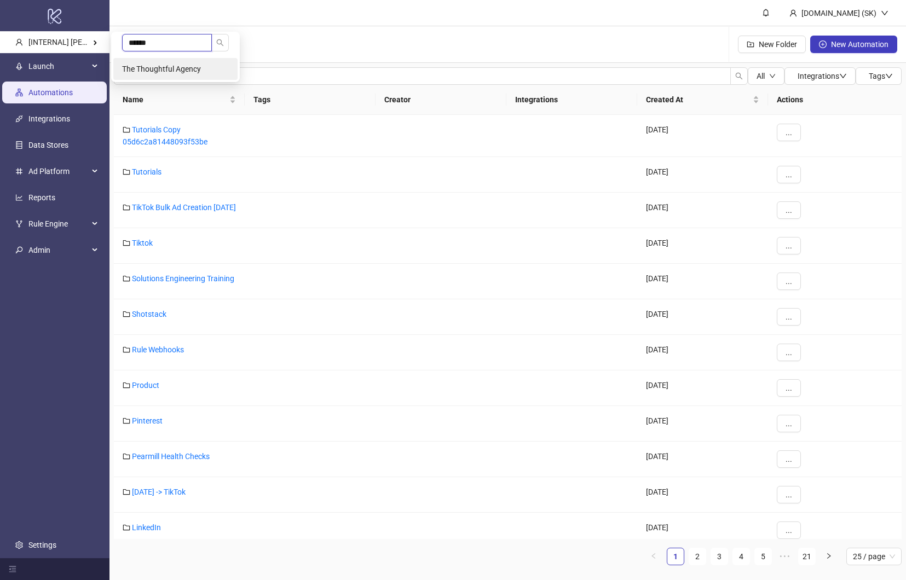
type input "******"
click at [180, 65] on span "The Thoughtful Agency" at bounding box center [161, 69] width 79 height 9
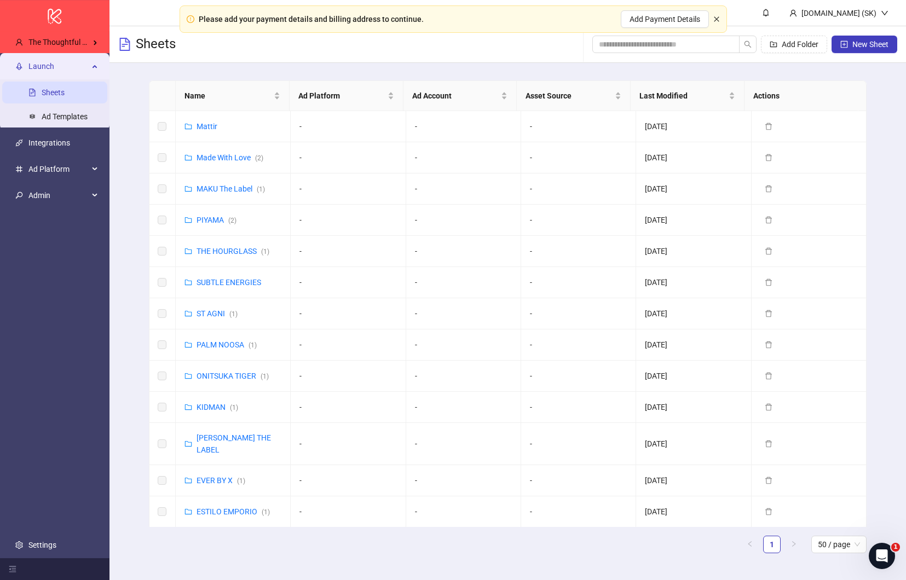
click at [717, 17] on icon "close" at bounding box center [716, 19] width 7 height 7
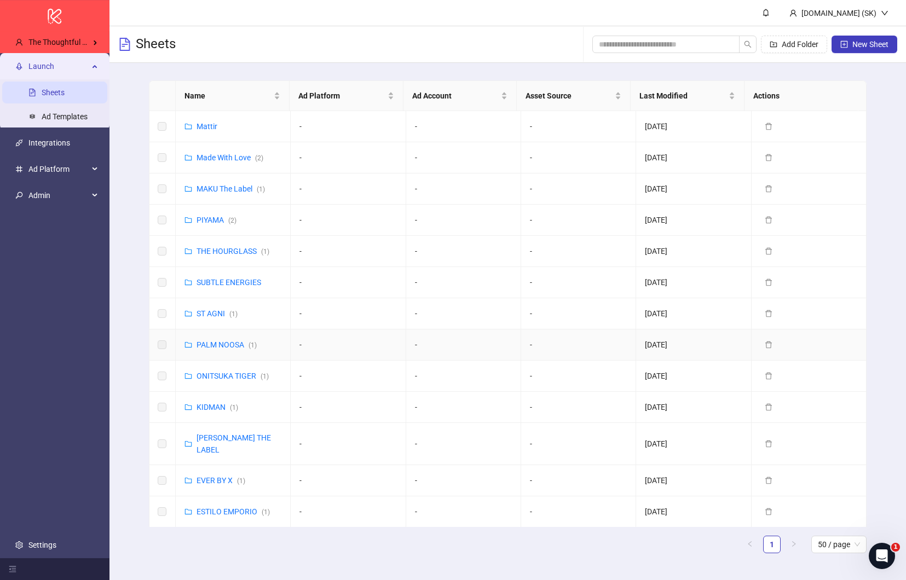
click at [416, 337] on td "-" at bounding box center [463, 344] width 115 height 31
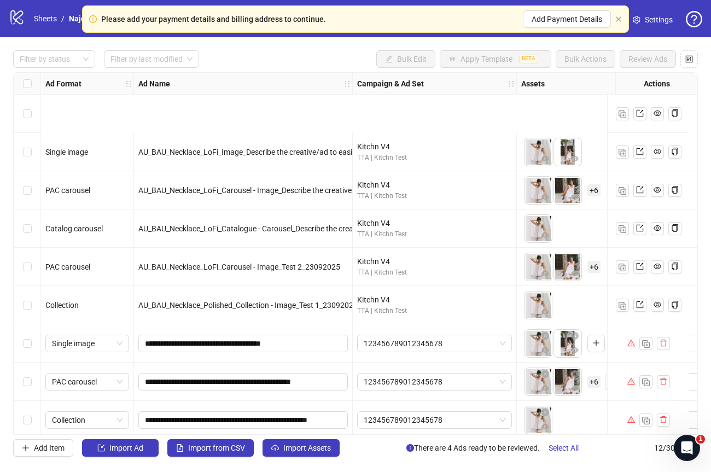
scroll to position [124, 0]
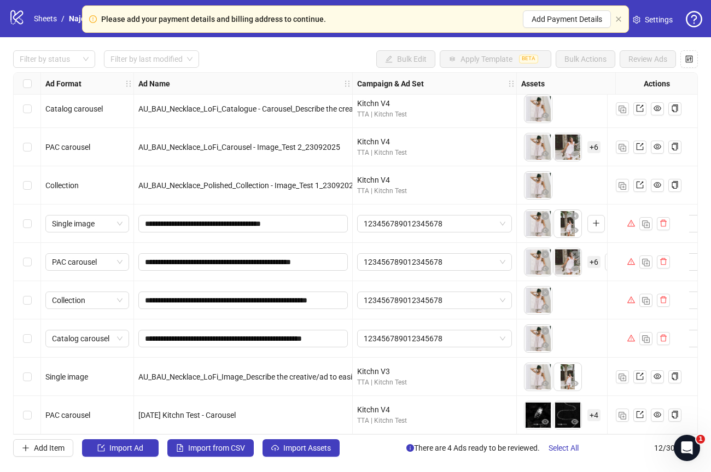
click at [611, 221] on div at bounding box center [648, 224] width 82 height 38
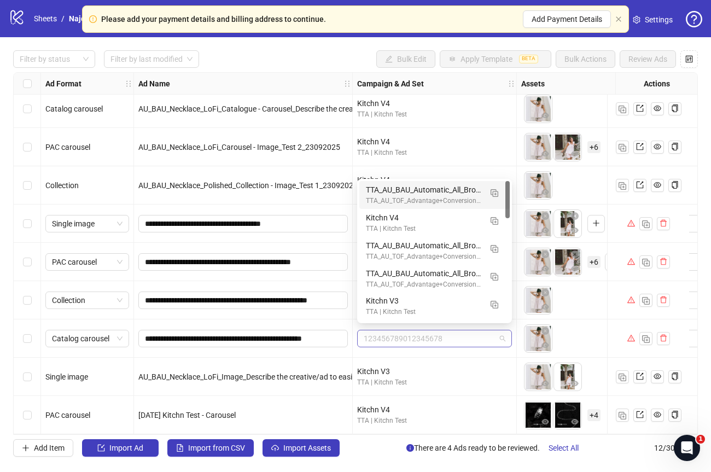
click at [485, 331] on span "123456789012345678" at bounding box center [435, 339] width 142 height 16
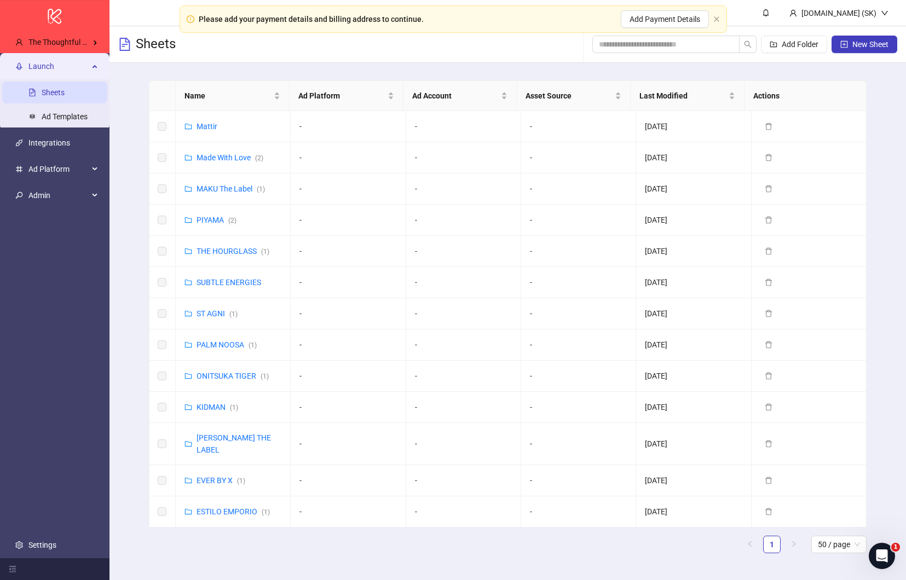
click at [711, 20] on div "Please add your payment details and billing address to continue. Add Payment De…" at bounding box center [452, 18] width 547 height 27
click at [713, 20] on icon "close" at bounding box center [716, 19] width 7 height 7
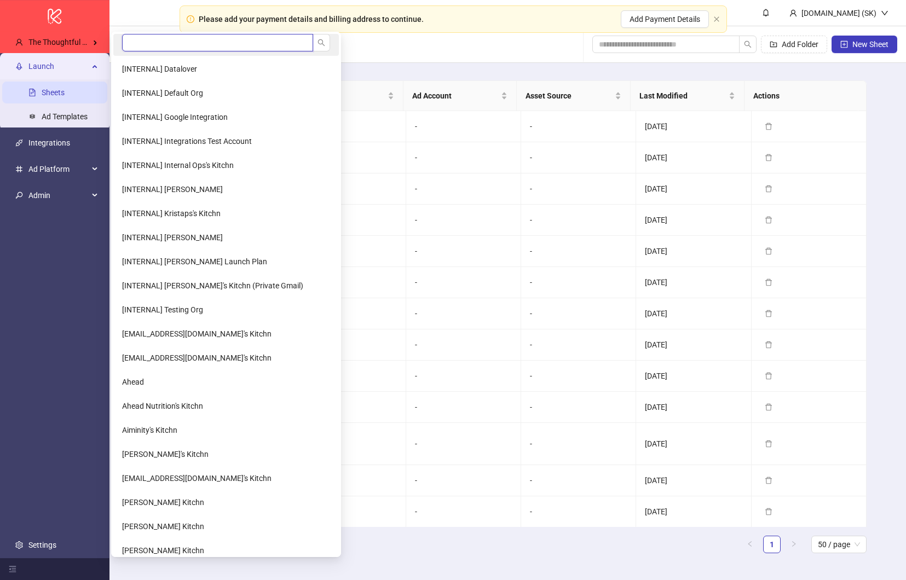
click at [154, 41] on input "search" at bounding box center [217, 43] width 191 height 18
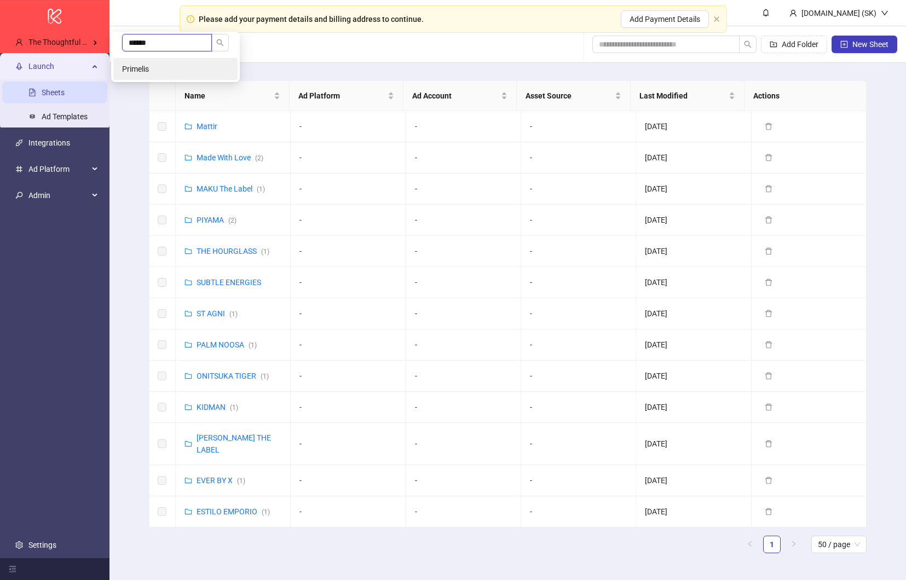
type input "******"
click at [158, 71] on li "Primelis" at bounding box center [175, 69] width 124 height 22
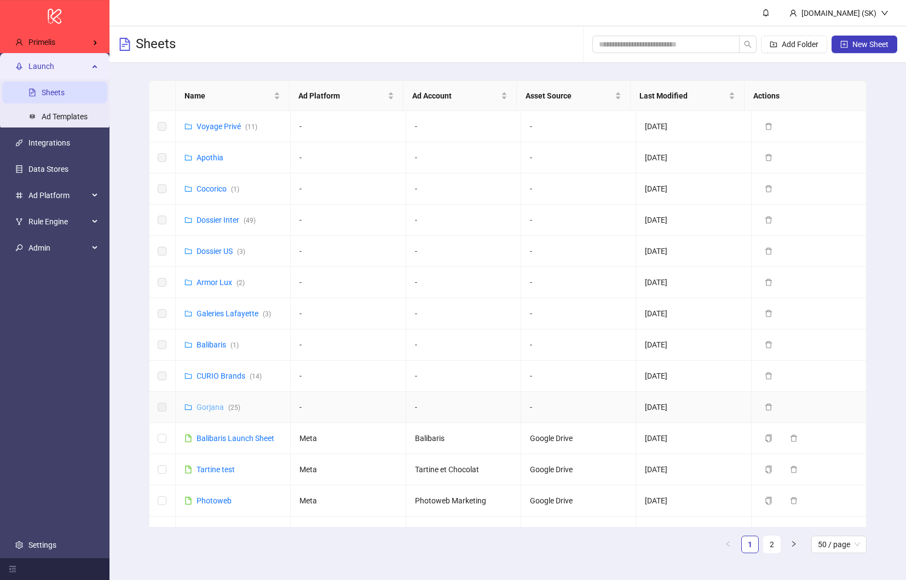
click at [213, 409] on link "Gorjana ( 25 )" at bounding box center [218, 407] width 44 height 9
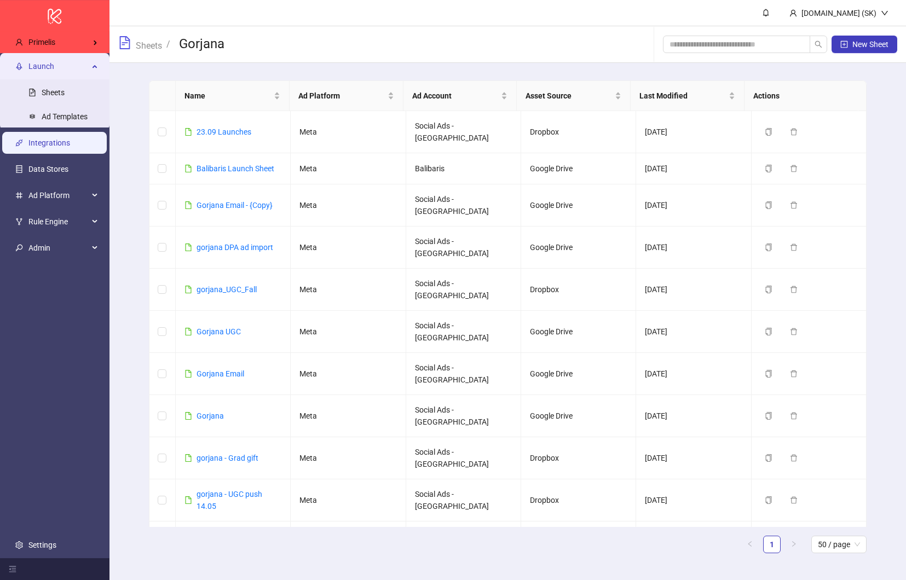
click at [62, 147] on link "Integrations" at bounding box center [49, 143] width 42 height 9
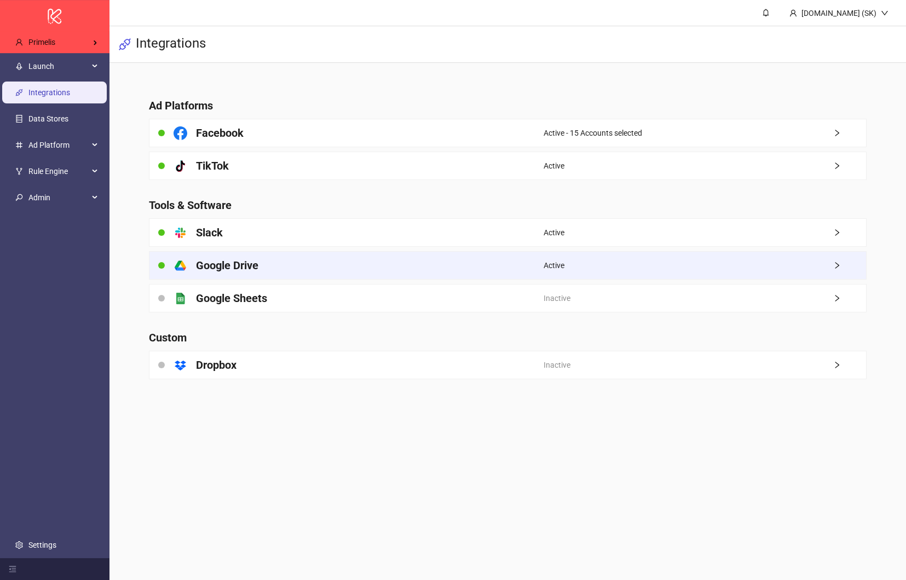
click at [285, 265] on div "platform/google_drive Google Drive" at bounding box center [346, 265] width 394 height 27
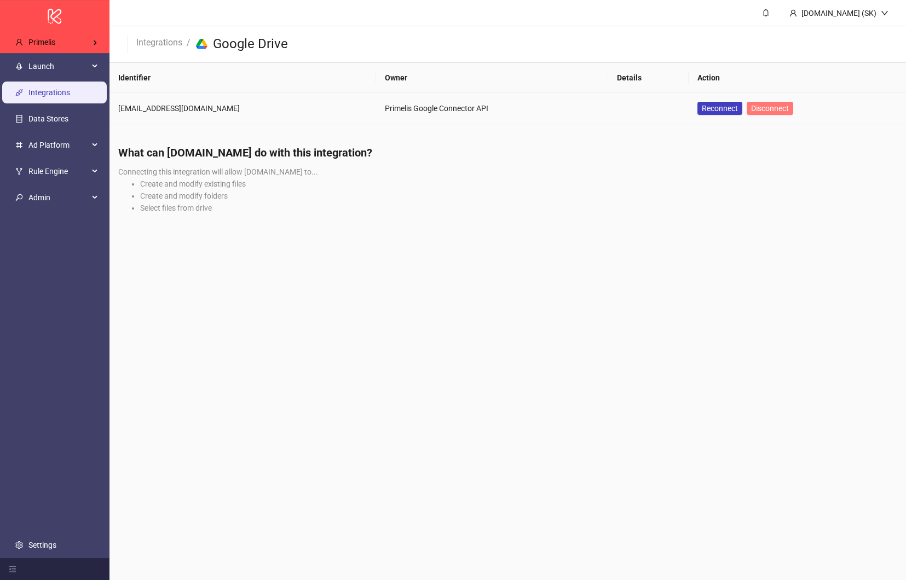
click at [751, 107] on span "Disconnect" at bounding box center [770, 108] width 38 height 9
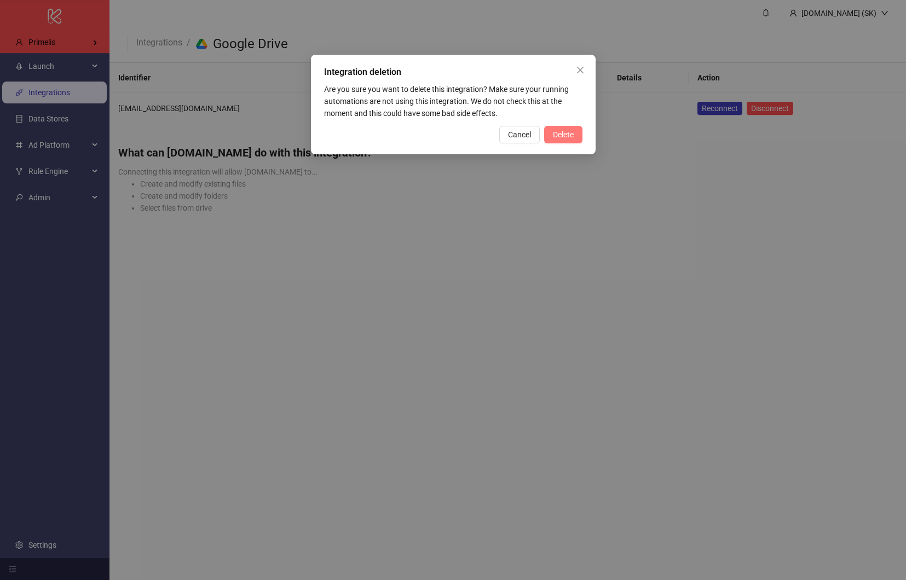
click at [564, 134] on span "Delete" at bounding box center [563, 134] width 21 height 9
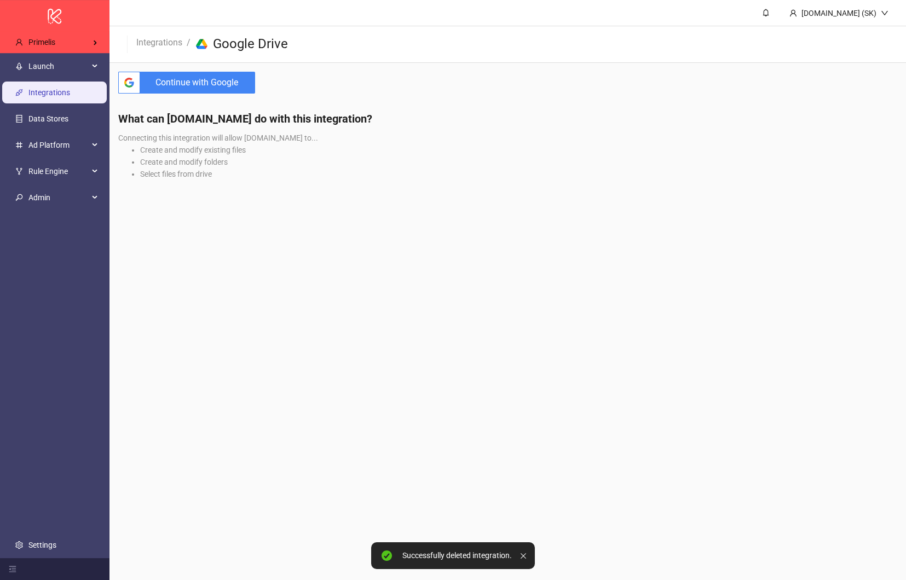
click at [325, 179] on li "Select files from drive" at bounding box center [518, 174] width 757 height 12
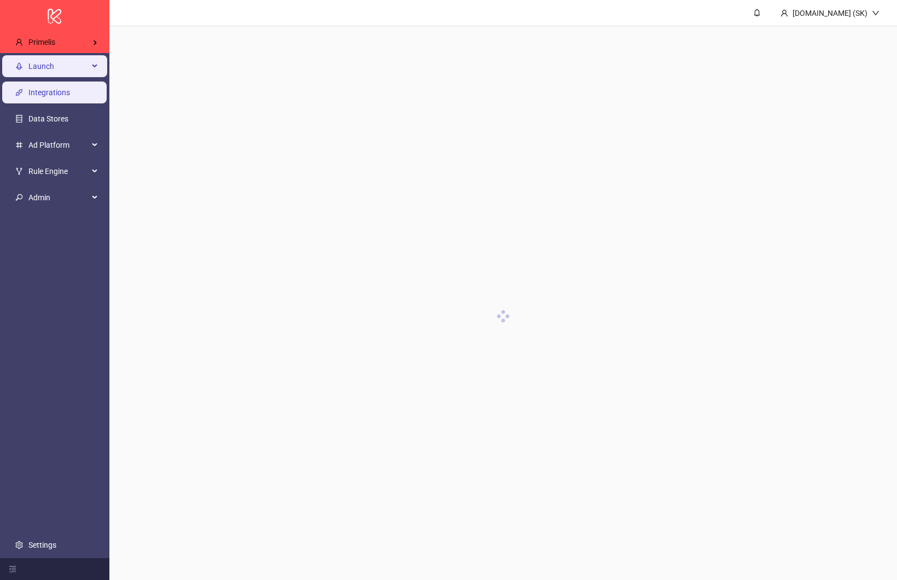
click at [60, 64] on span "Launch" at bounding box center [58, 67] width 60 height 22
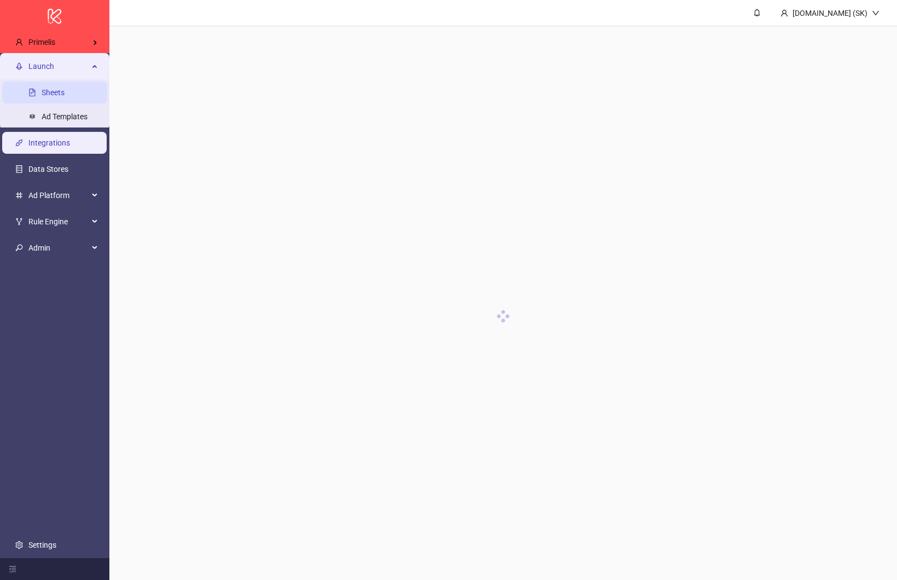
click at [59, 92] on link "Sheets" at bounding box center [53, 93] width 23 height 9
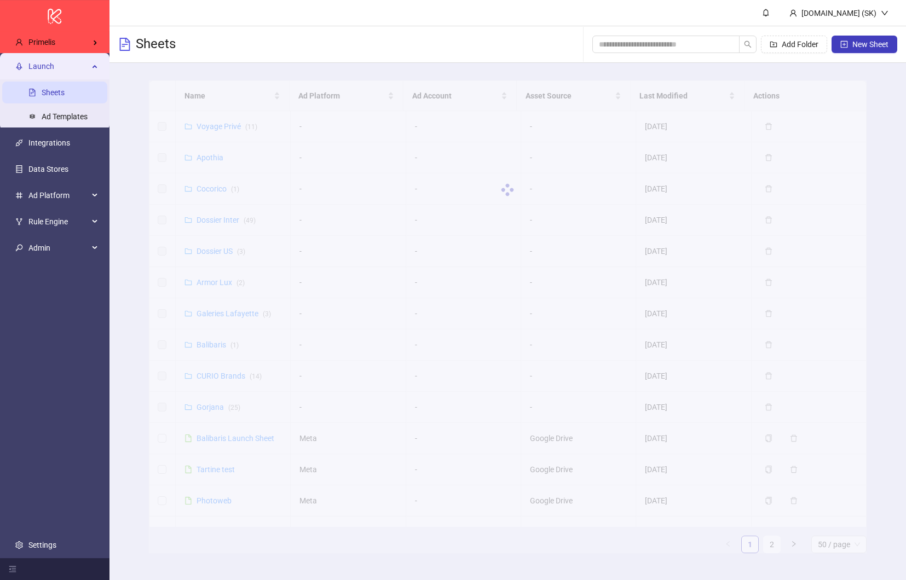
drag, startPoint x: 218, startPoint y: 414, endPoint x: 211, endPoint y: 407, distance: 9.3
click at [218, 414] on div "Name Ad Platform Ad Account Asset Source Last Modified Actions Voyage Privé ( 1…" at bounding box center [507, 316] width 717 height 473
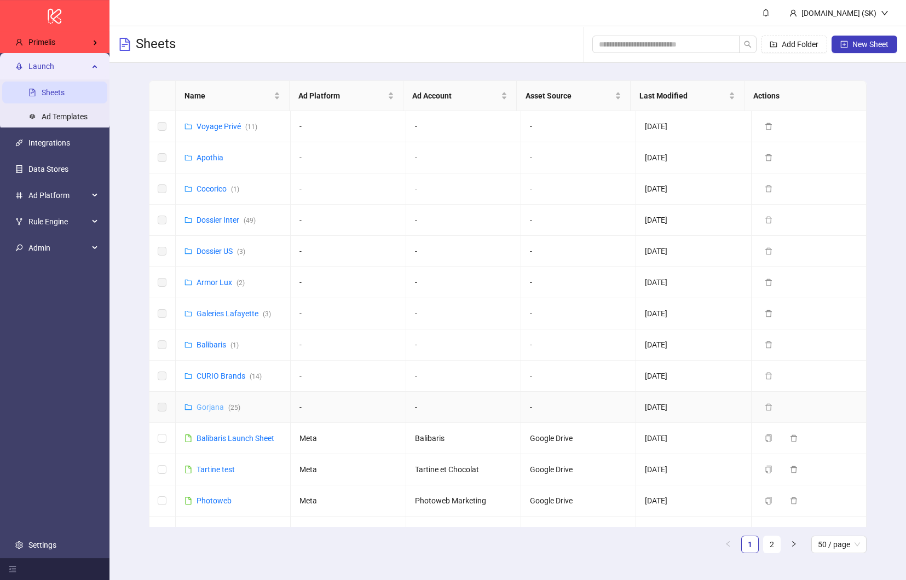
click at [210, 404] on link "Gorjana ( 25 )" at bounding box center [218, 407] width 44 height 9
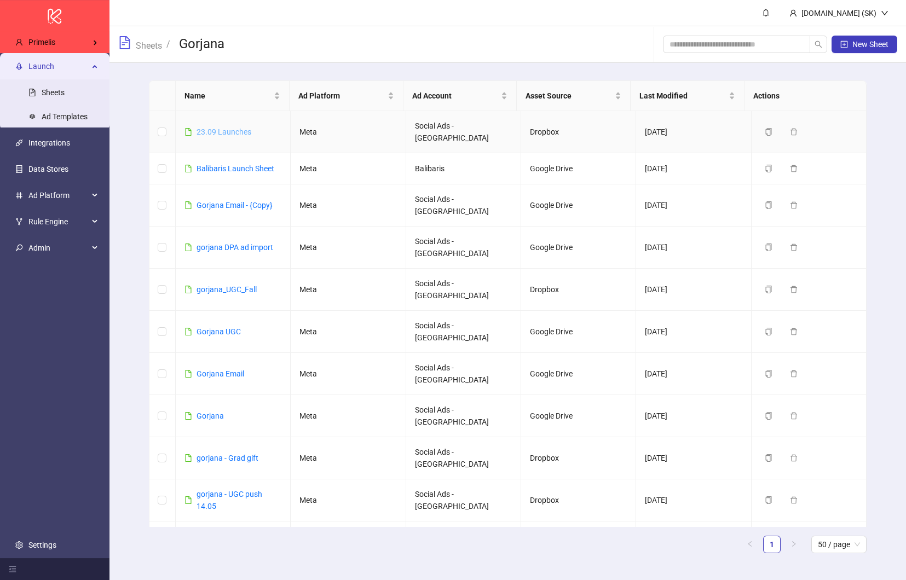
click at [229, 128] on link "23.09 Launches" at bounding box center [223, 132] width 55 height 9
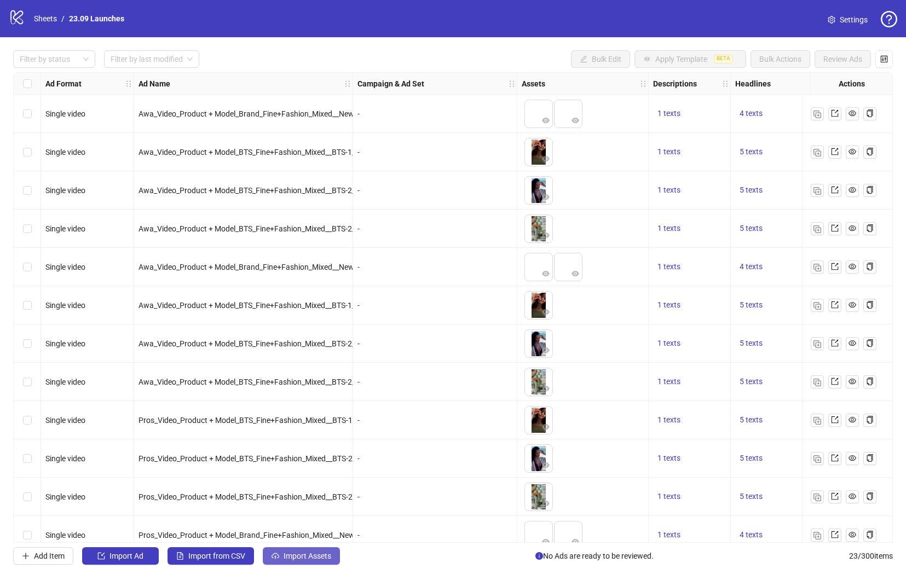
click at [284, 551] on button "Import Assets" at bounding box center [301, 556] width 77 height 18
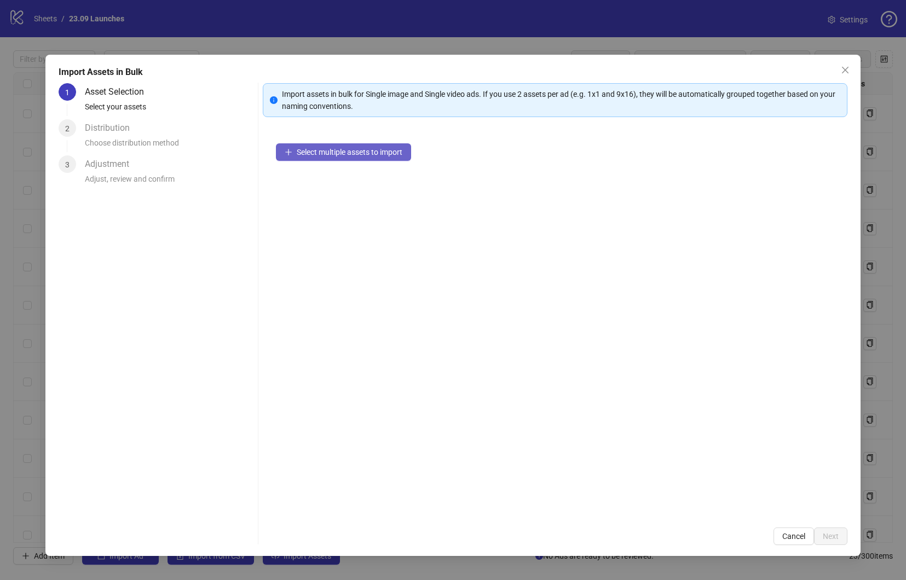
click at [374, 150] on span "Select multiple assets to import" at bounding box center [350, 152] width 106 height 9
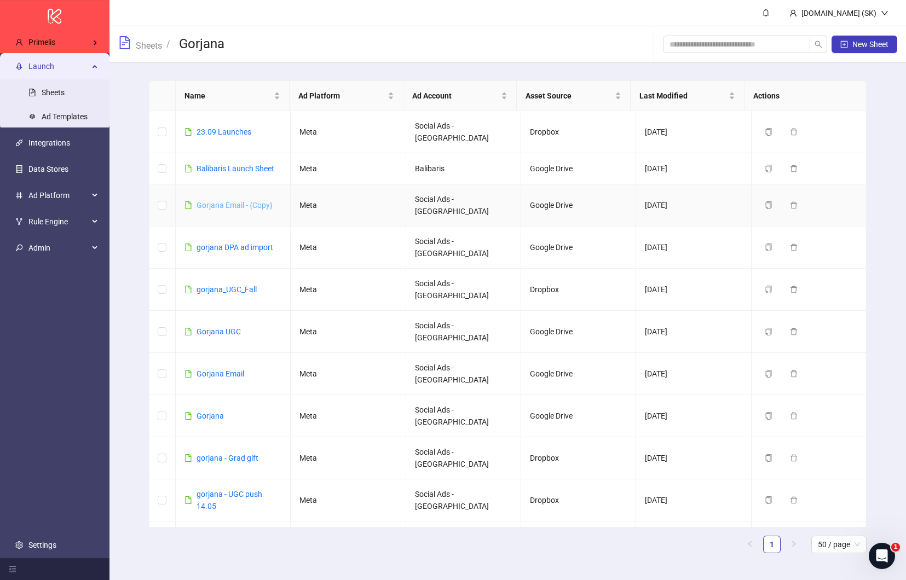
click at [235, 201] on link "Gorjana Email - {Copy}" at bounding box center [234, 205] width 76 height 9
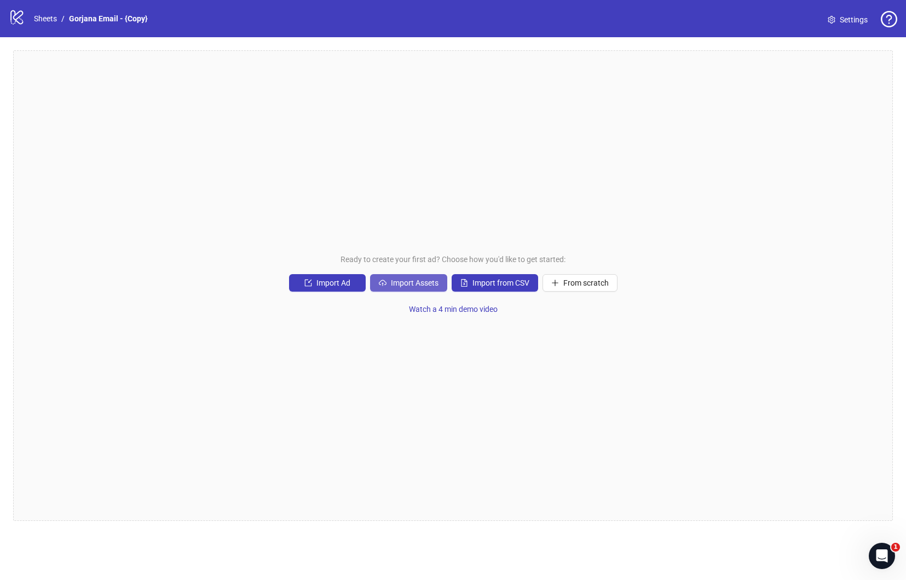
click at [426, 283] on span "Import Assets" at bounding box center [415, 283] width 48 height 9
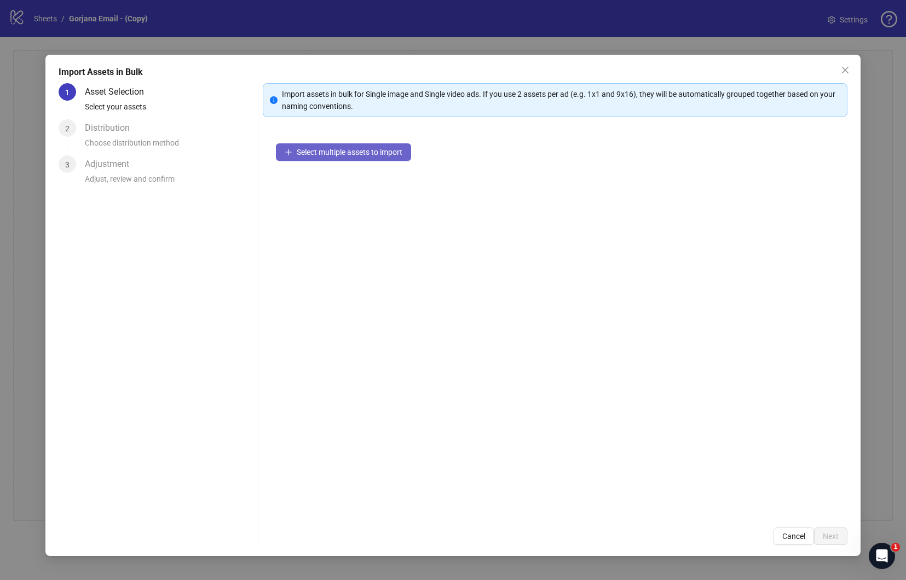
click at [344, 157] on button "Select multiple assets to import" at bounding box center [343, 152] width 135 height 18
click at [850, 71] on span "Close" at bounding box center [845, 70] width 18 height 9
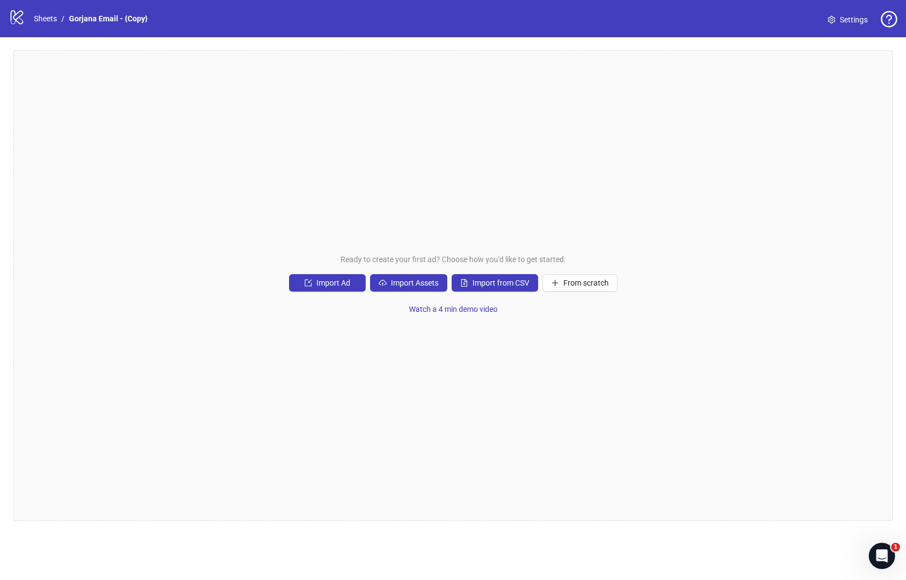
click at [858, 19] on span "Settings" at bounding box center [853, 20] width 28 height 12
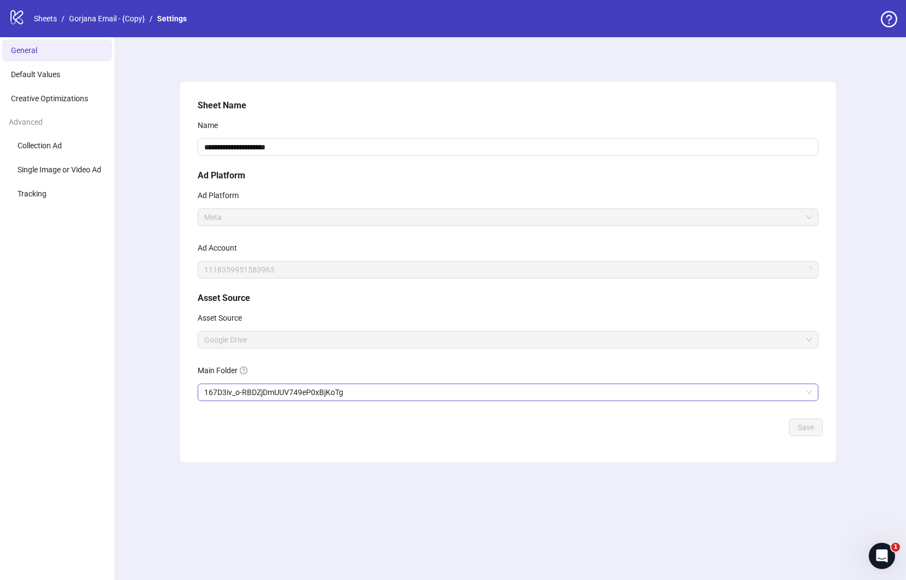
click at [270, 394] on span "167D3iv_o-RBDZjDmUUV749eP0xBjKoTg" at bounding box center [507, 392] width 607 height 16
click at [319, 391] on span "167D3iv_o-RBDZjDmUUV749eP0xBjKoTg" at bounding box center [507, 392] width 607 height 16
click at [55, 18] on link "Sheets" at bounding box center [45, 19] width 27 height 12
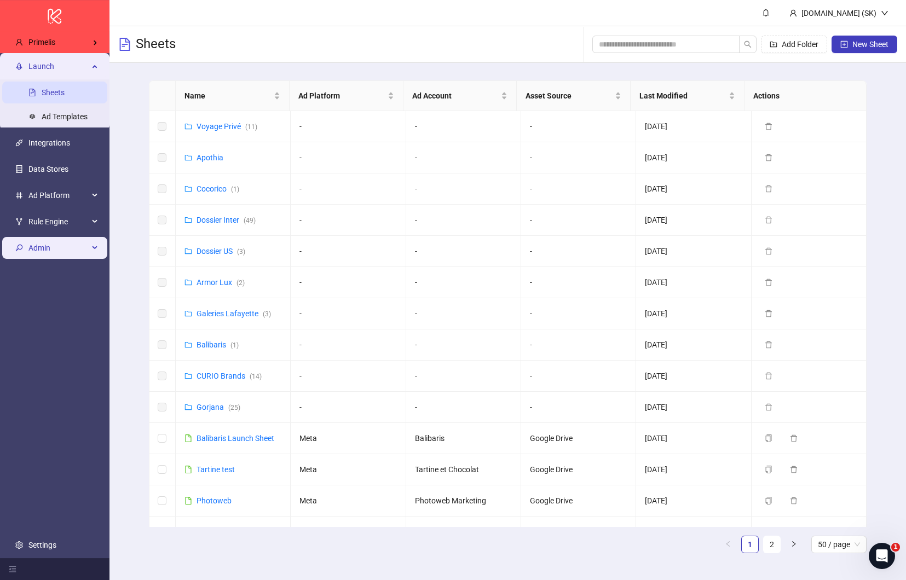
click at [50, 242] on span "Admin" at bounding box center [58, 248] width 60 height 22
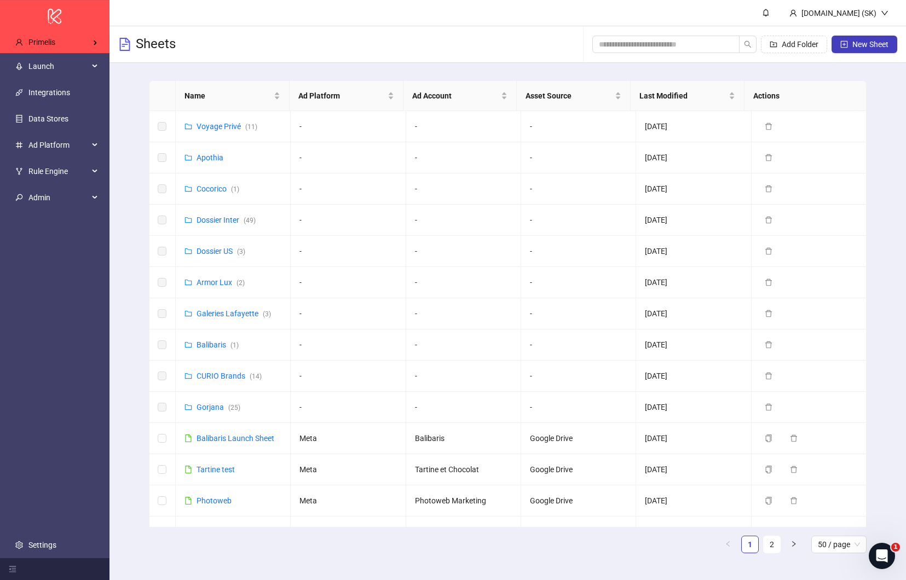
click at [54, 529] on ul "Launch Sheets Ad Templates Integrations Data Stores Ad Platform Rule Engine Adm…" at bounding box center [54, 306] width 109 height 505
click at [55, 541] on link "Settings" at bounding box center [42, 545] width 28 height 9
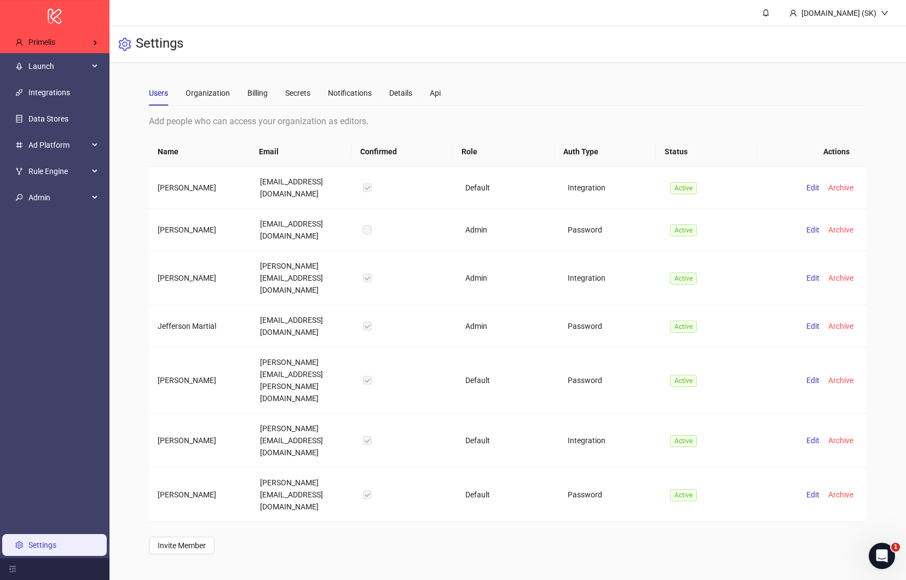
click at [323, 522] on td "primelis@kitchn.io" at bounding box center [302, 543] width 102 height 42
copy td "primelis@kitchn.io"
click at [857, 33] on span "Logout" at bounding box center [862, 39] width 53 height 12
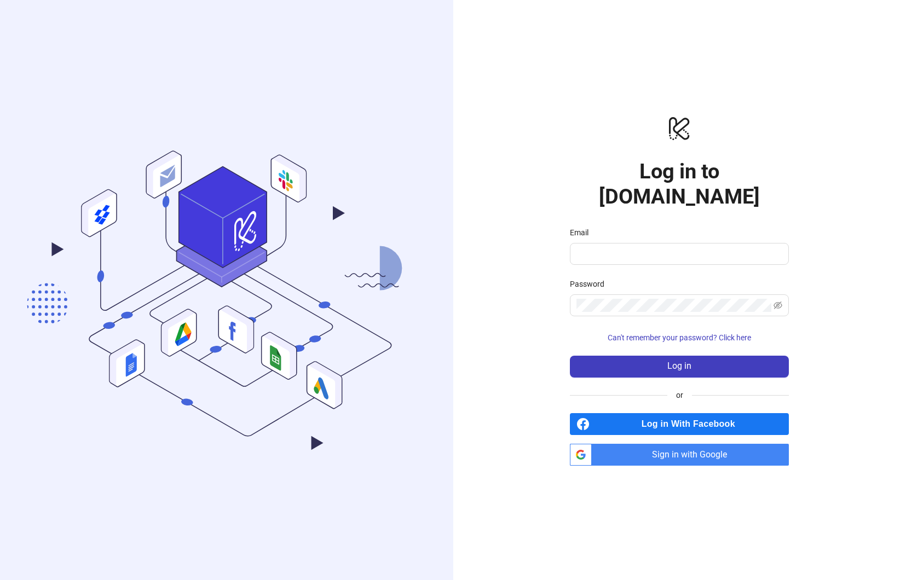
click at [673, 449] on span "Sign in with Google" at bounding box center [692, 455] width 193 height 22
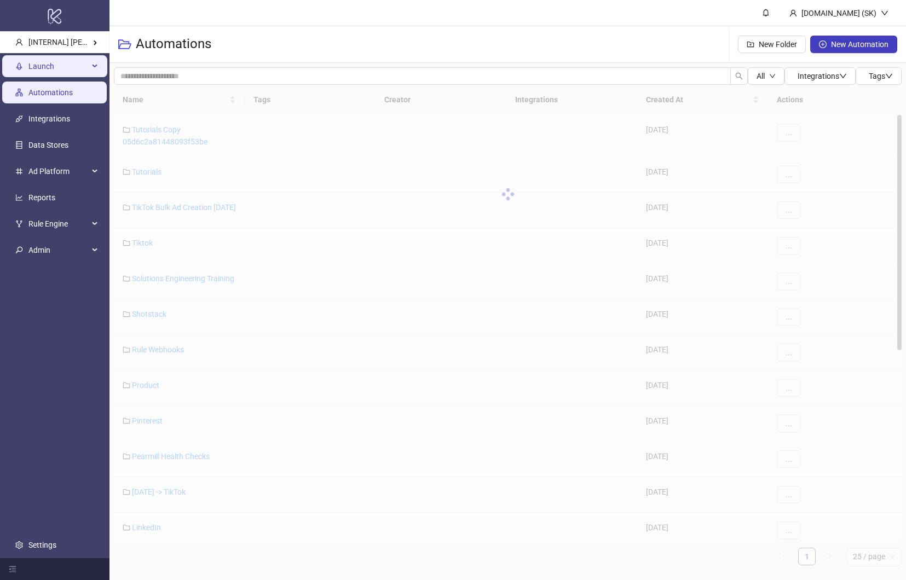
click at [100, 73] on div "Launch" at bounding box center [54, 67] width 105 height 22
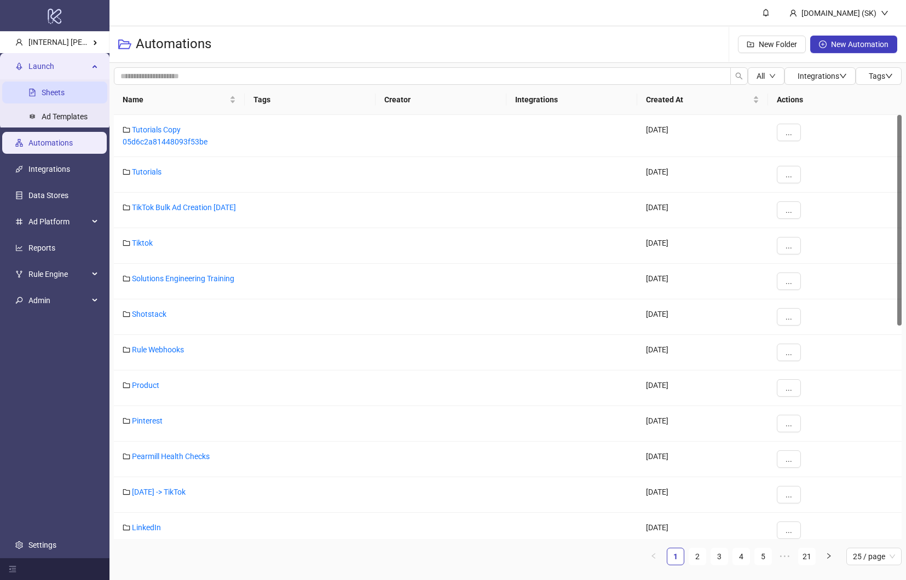
click at [65, 89] on link "Sheets" at bounding box center [53, 93] width 23 height 9
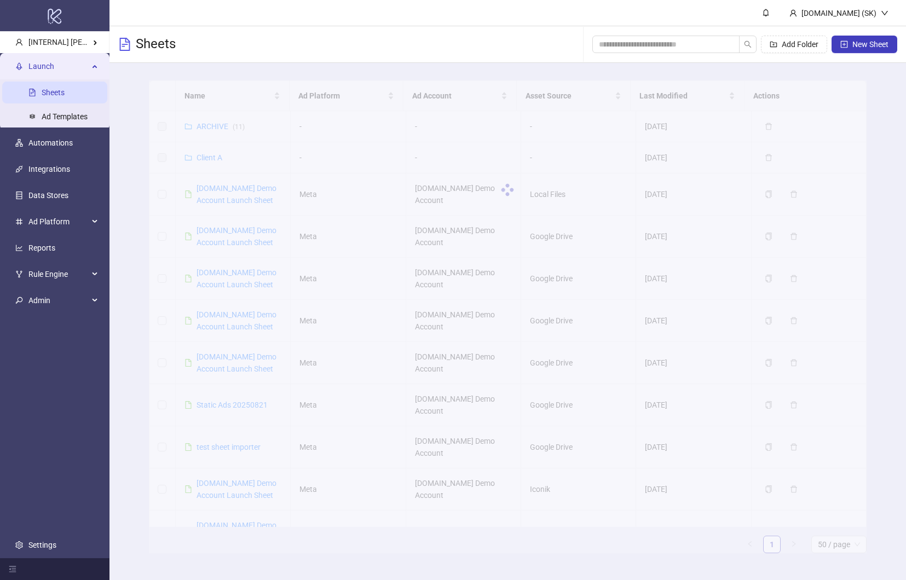
click at [248, 199] on div at bounding box center [507, 189] width 717 height 219
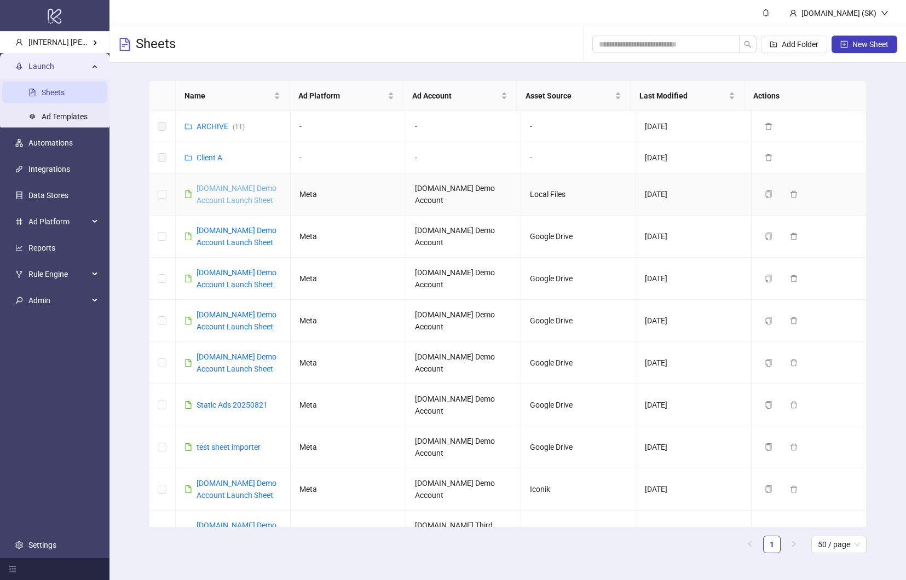
click at [252, 186] on link "Kitchn.io Demo Account Launch Sheet" at bounding box center [236, 194] width 80 height 21
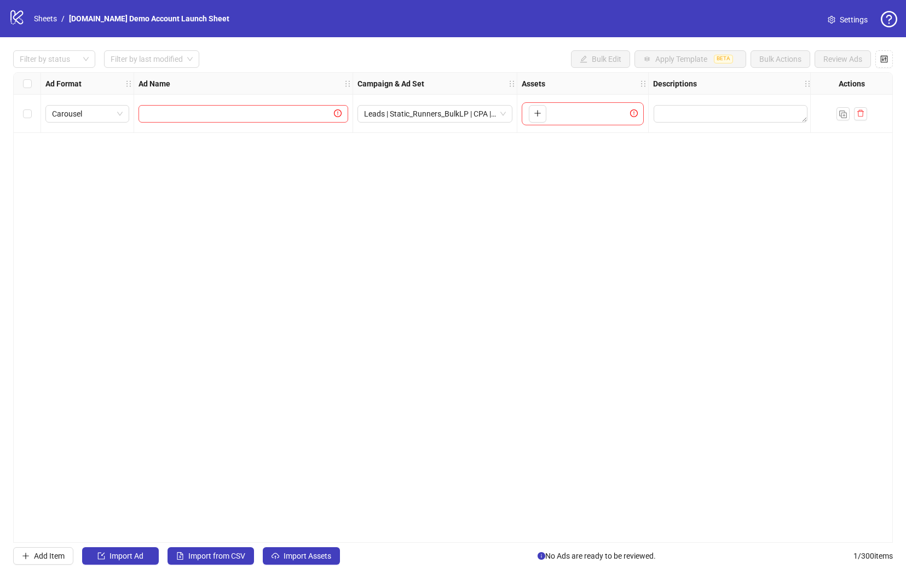
click at [866, 17] on span "Settings" at bounding box center [853, 20] width 28 height 12
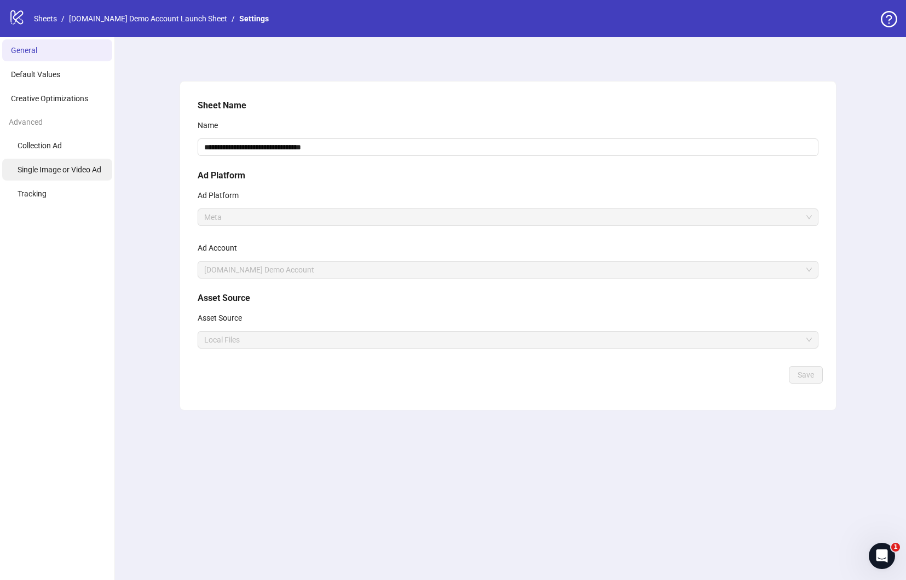
click at [74, 173] on span "Single Image or Video Ad" at bounding box center [60, 169] width 84 height 9
